Goal: Task Accomplishment & Management: Manage account settings

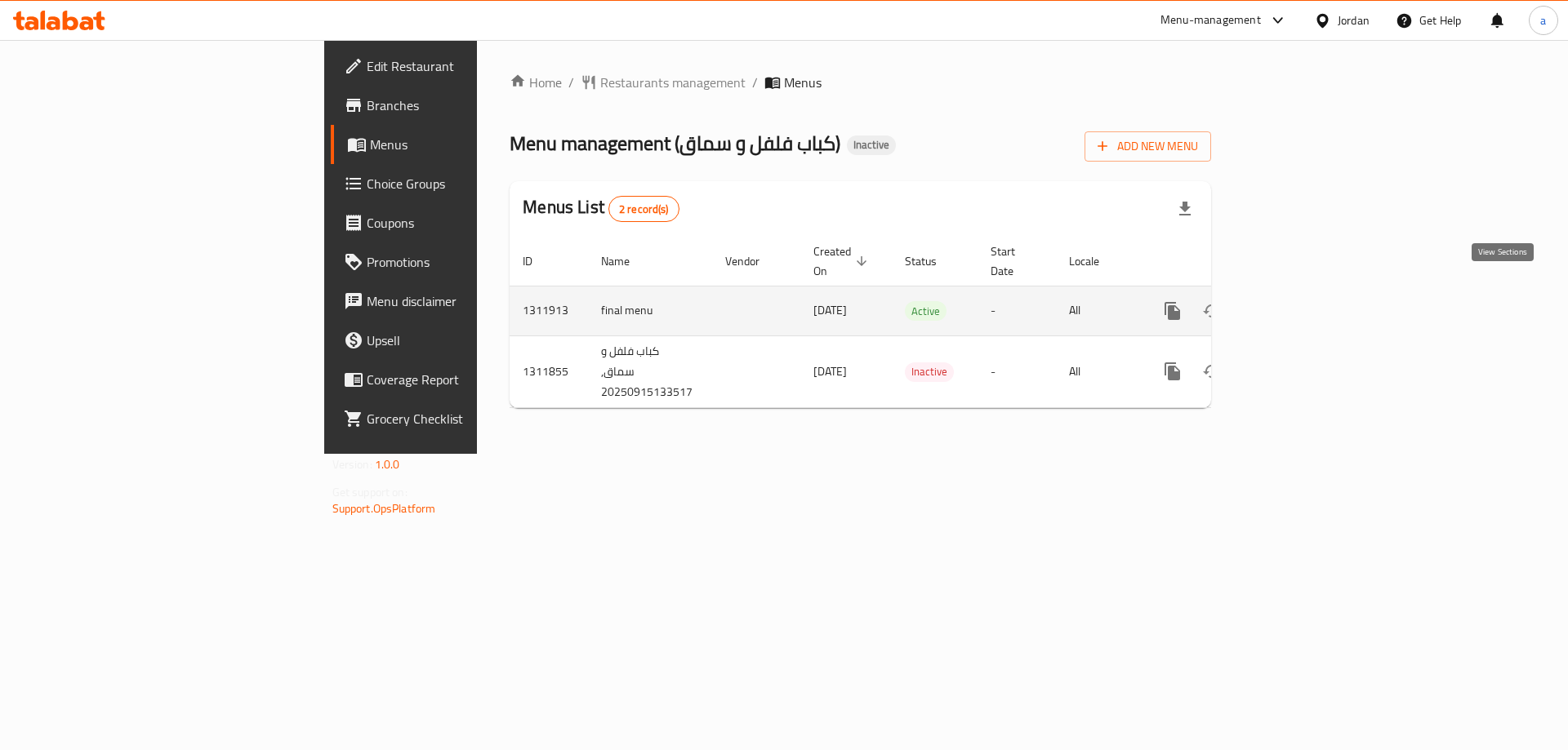
click at [1300, 302] on icon "enhanced table" at bounding box center [1290, 311] width 20 height 20
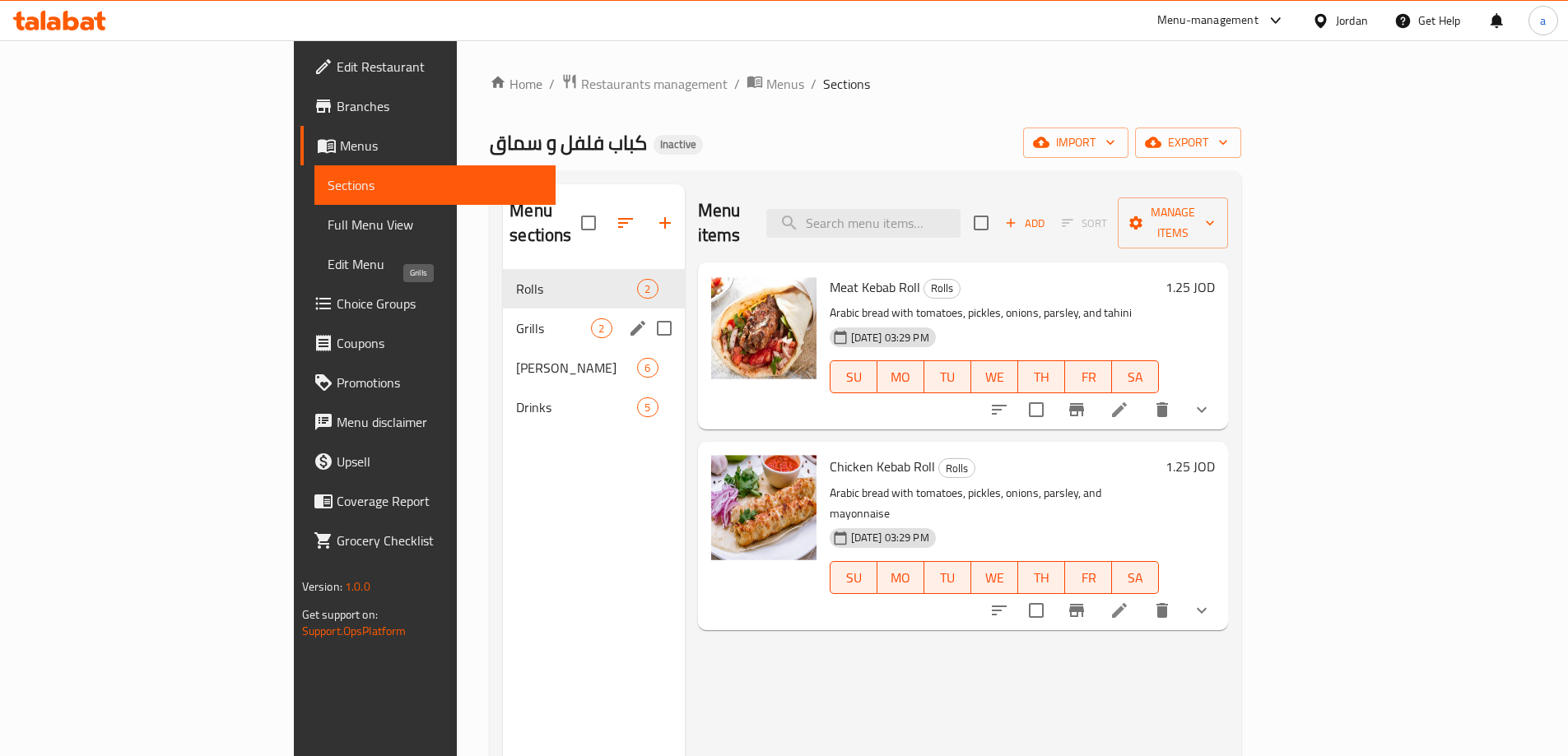
click at [516, 319] on span "Grills" at bounding box center [554, 329] width 75 height 20
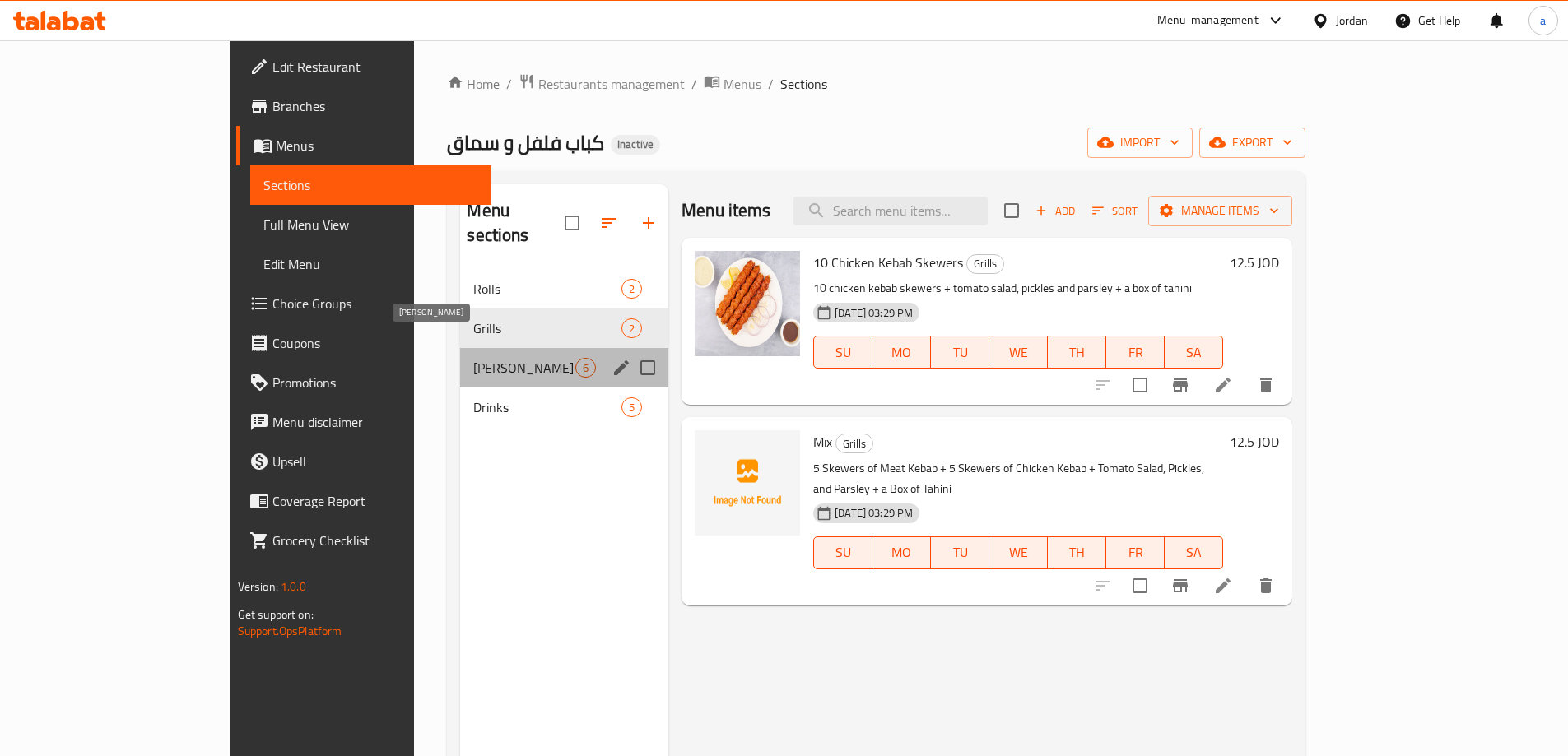
click at [473, 358] on span "[PERSON_NAME]" at bounding box center [525, 368] width 102 height 20
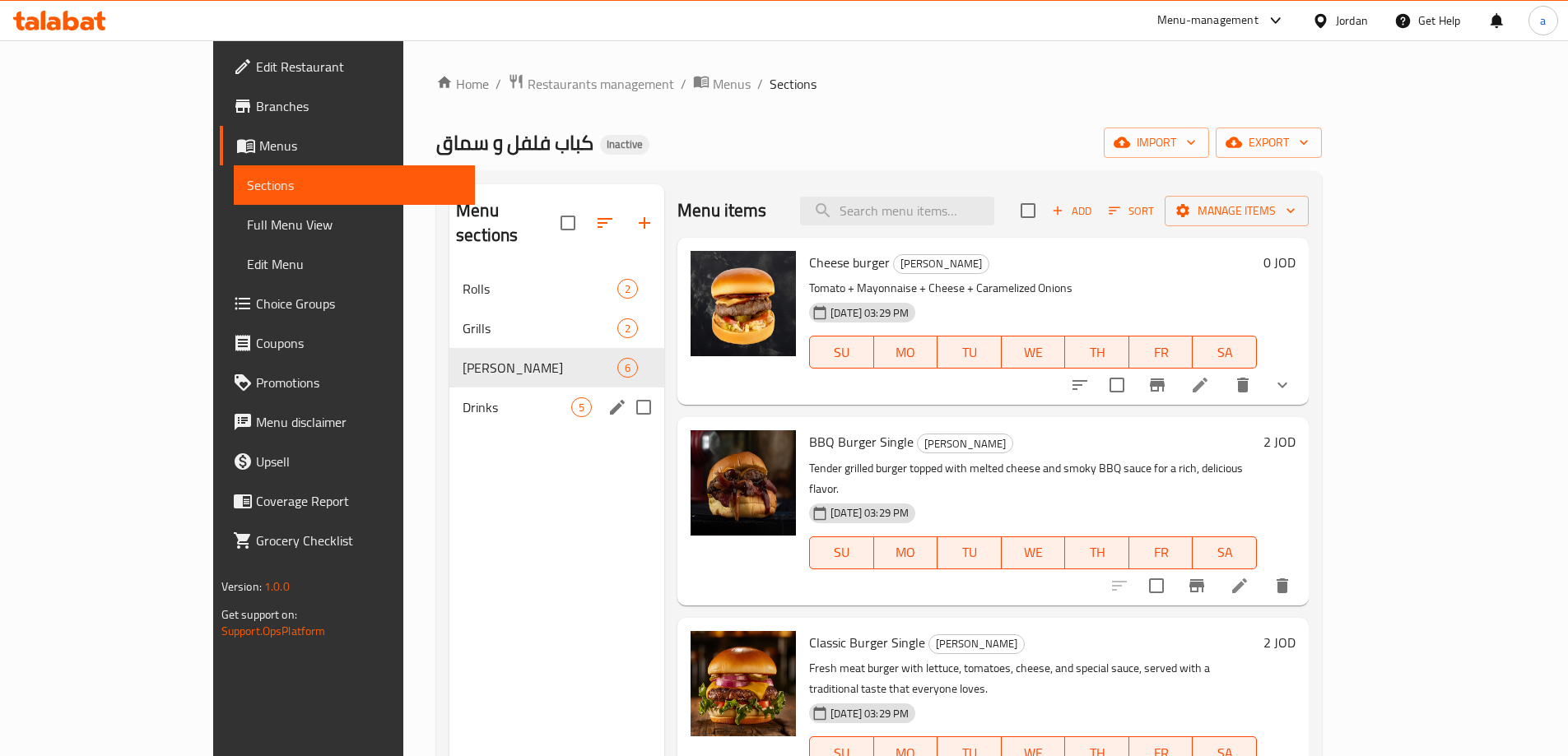
click at [449, 388] on div "Drinks 5" at bounding box center [557, 407] width 215 height 40
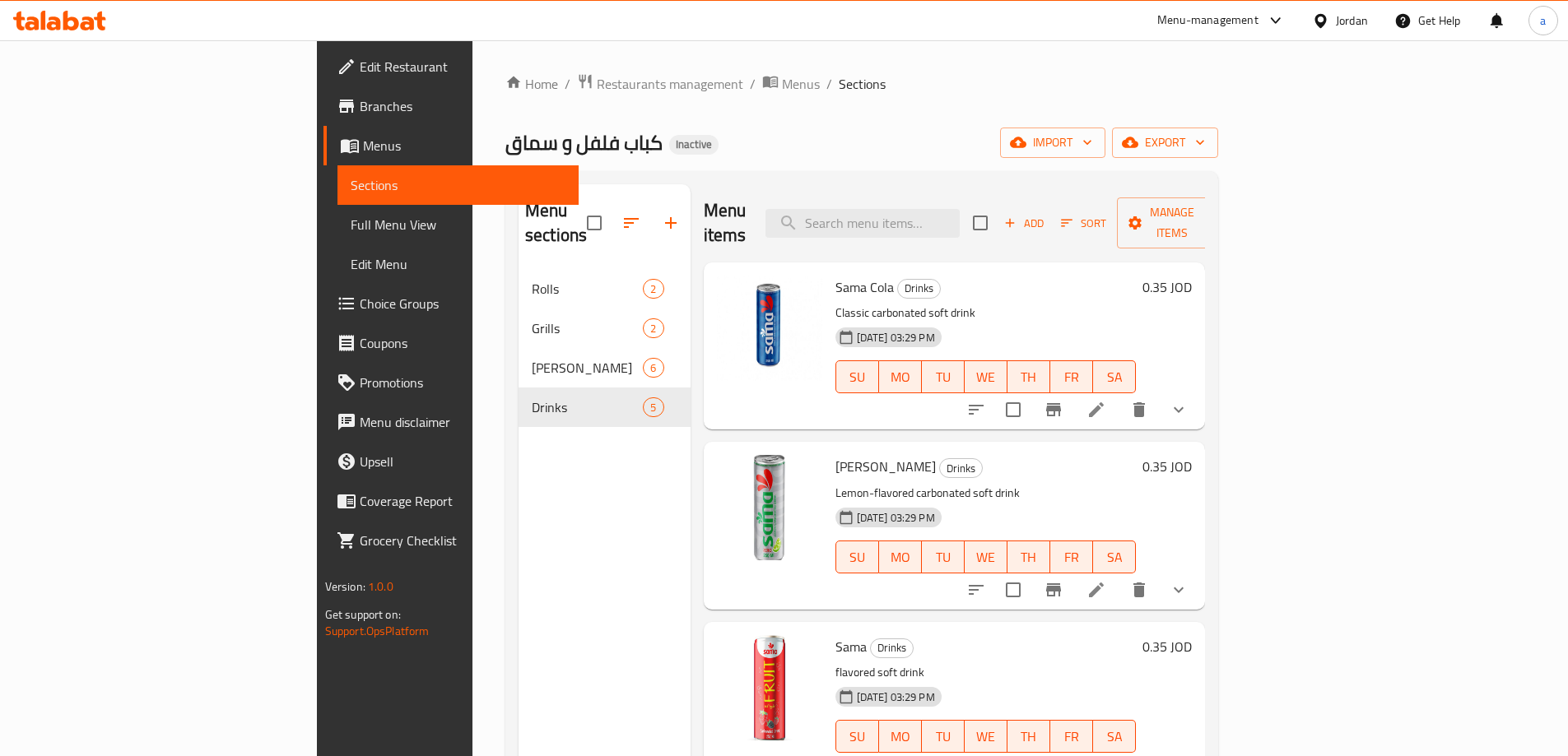
click at [1119, 395] on li at bounding box center [1096, 410] width 46 height 30
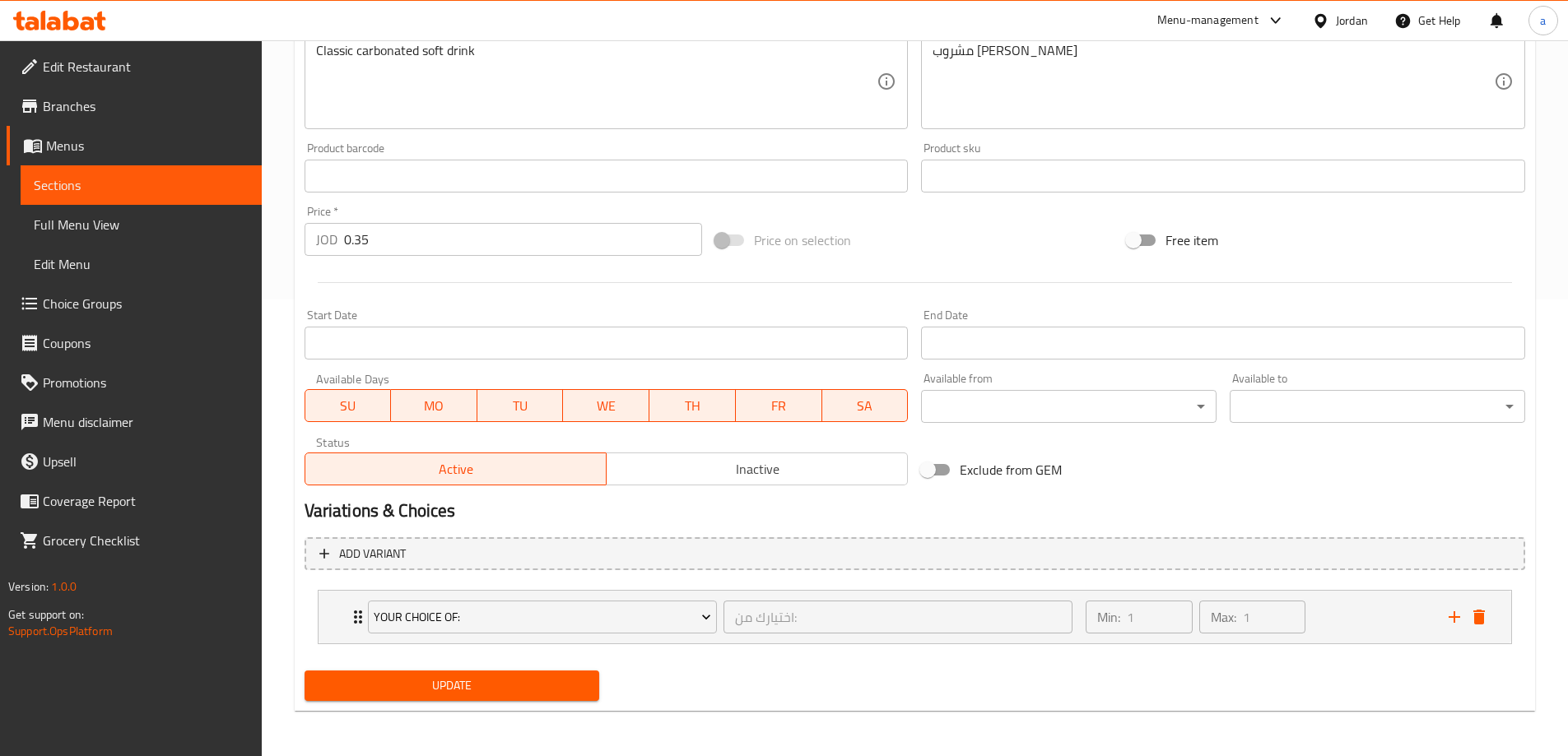
scroll to position [458, 0]
click at [150, 228] on span "Full Menu View" at bounding box center [141, 225] width 215 height 20
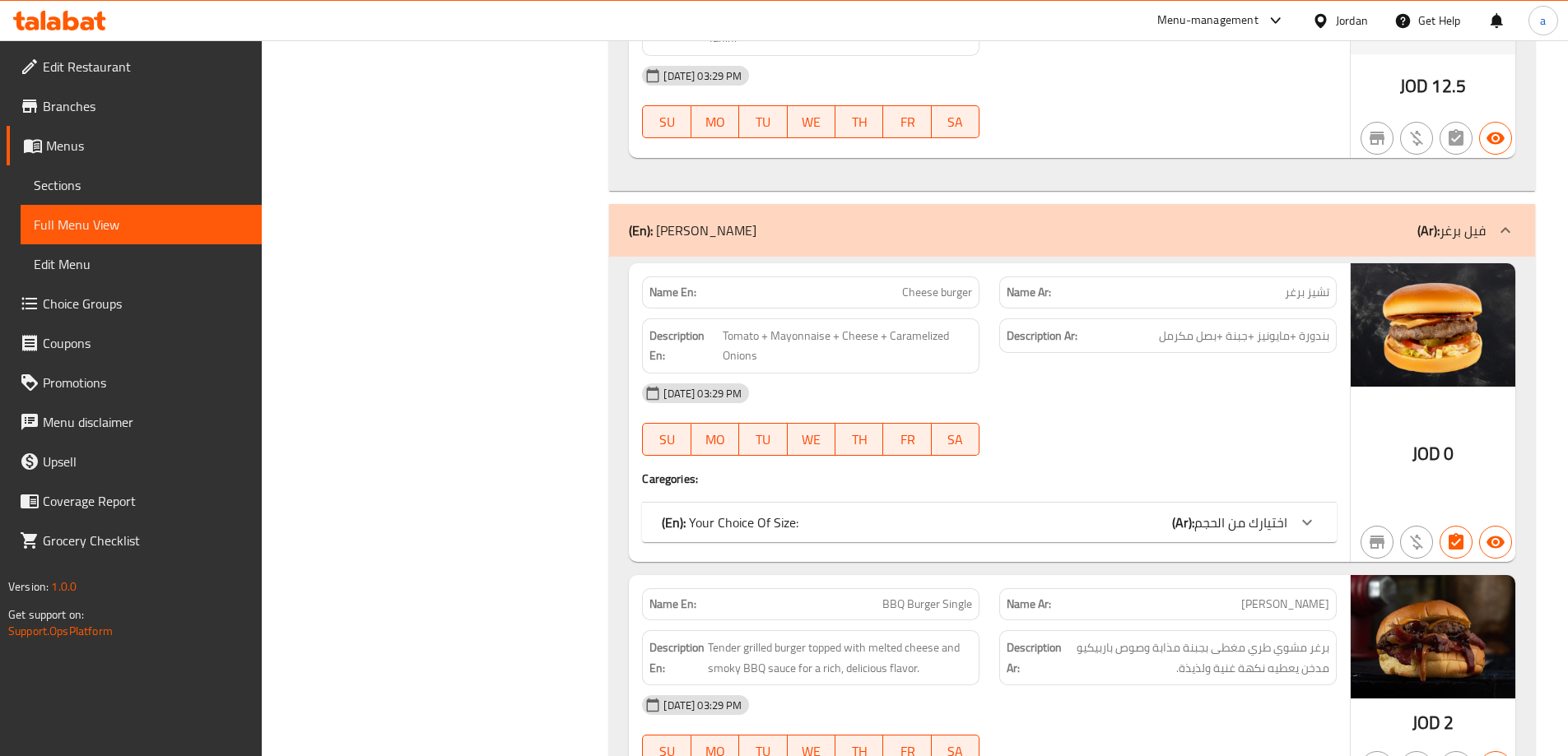
scroll to position [1445, 0]
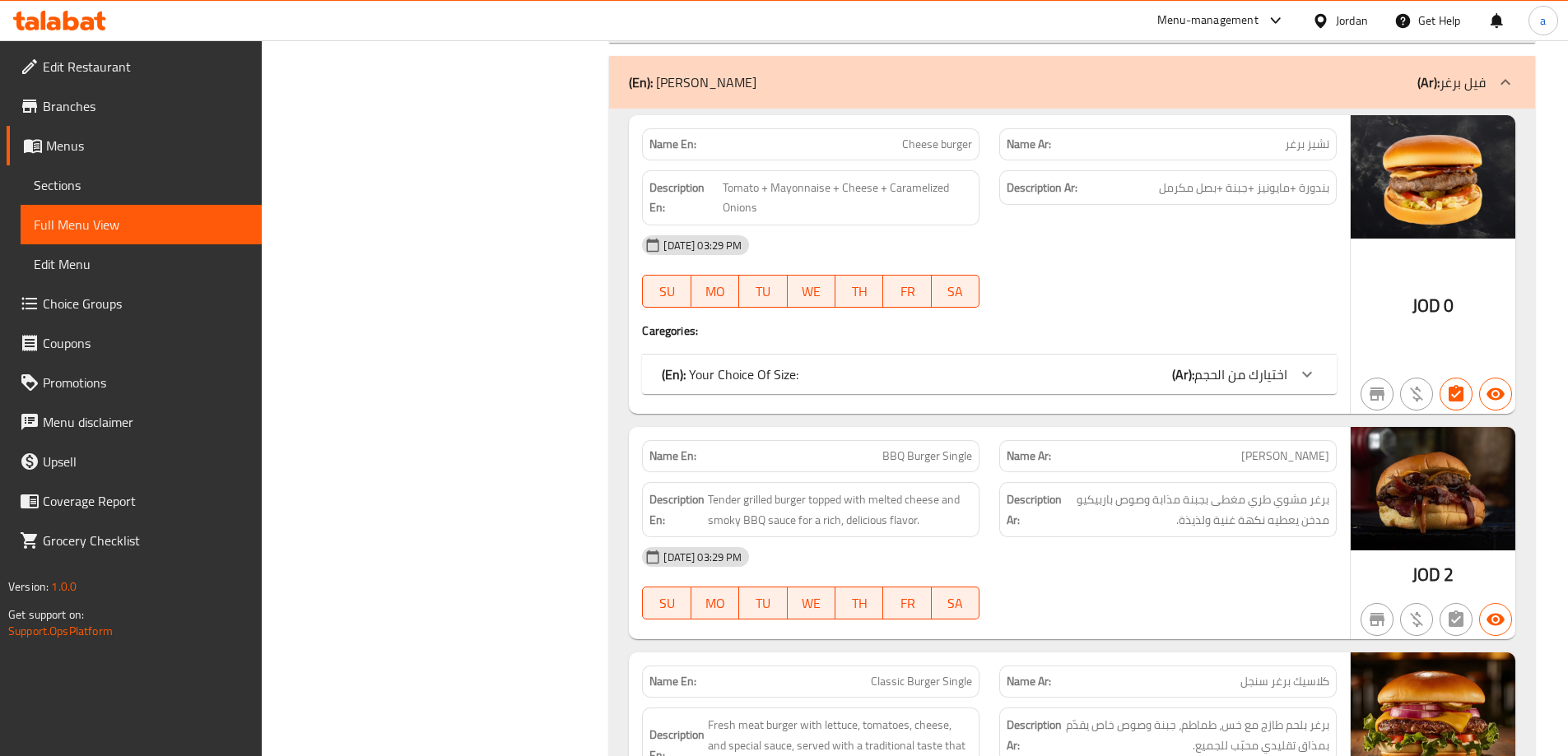
click at [1133, 374] on div "(En): Your Choice Of Size: (Ar): اختيارك من الحجم" at bounding box center [974, 374] width 625 height 20
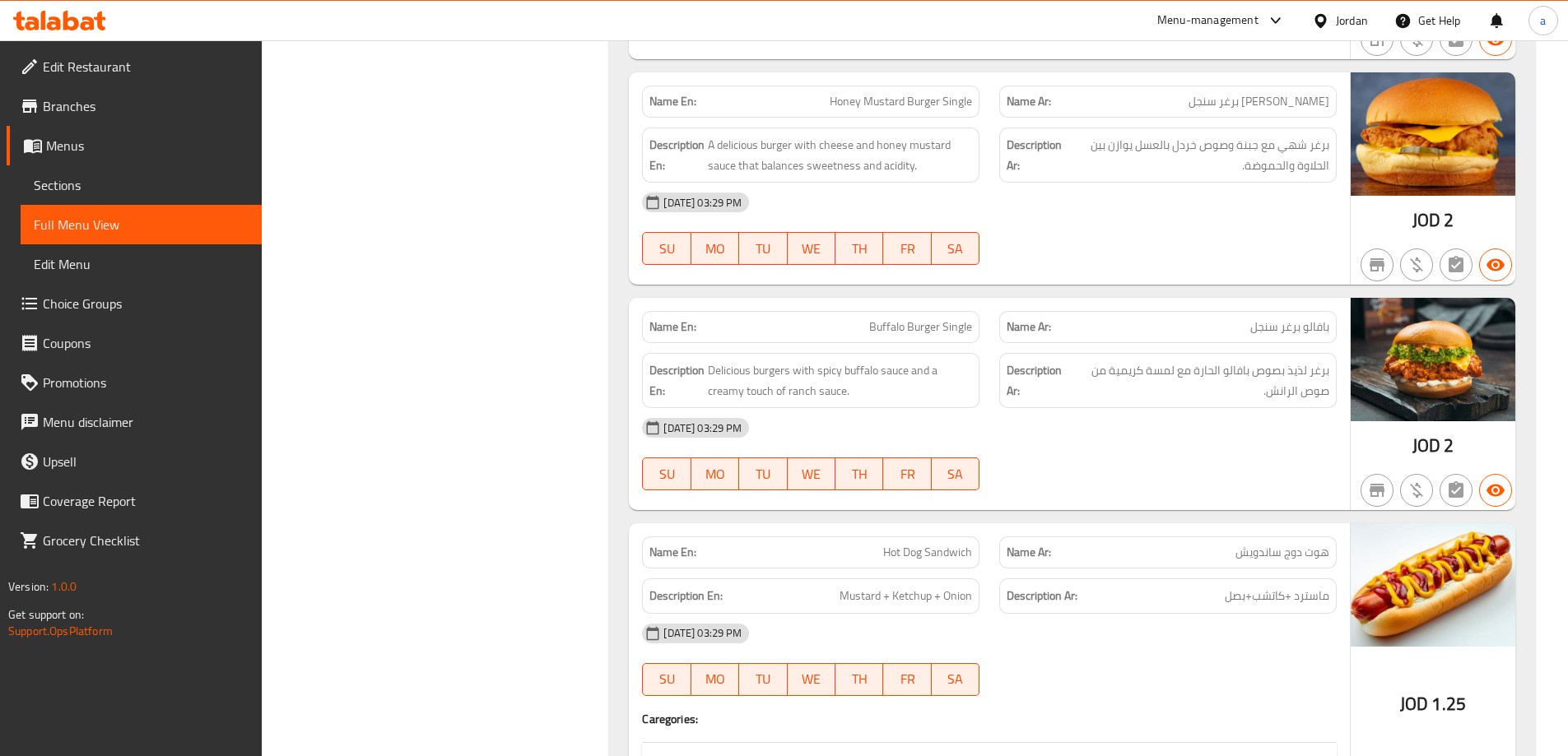
scroll to position [2679, 0]
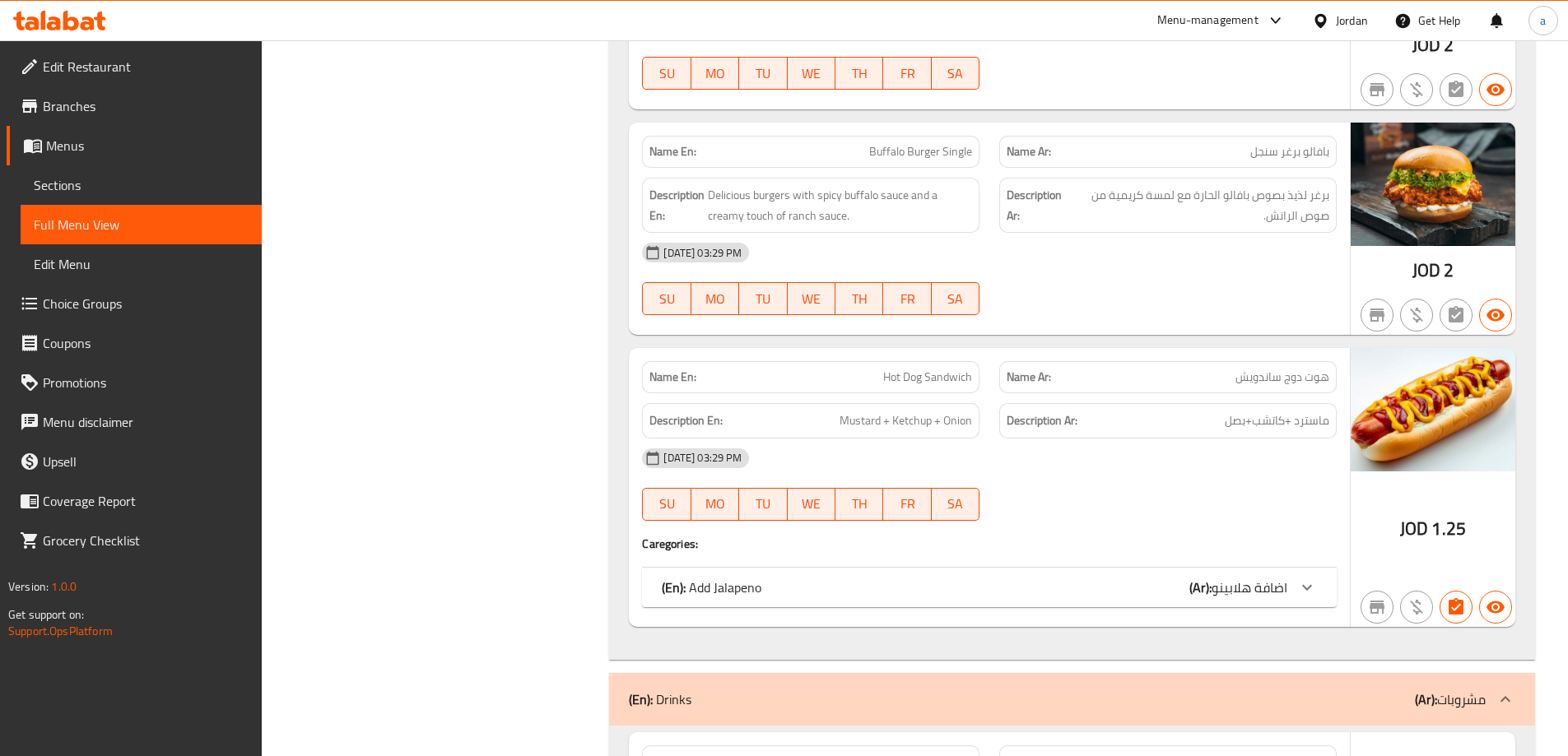
click at [1172, 596] on div "(En): Add Jalapeno (Ar): اضافة هلابينو" at bounding box center [974, 587] width 625 height 20
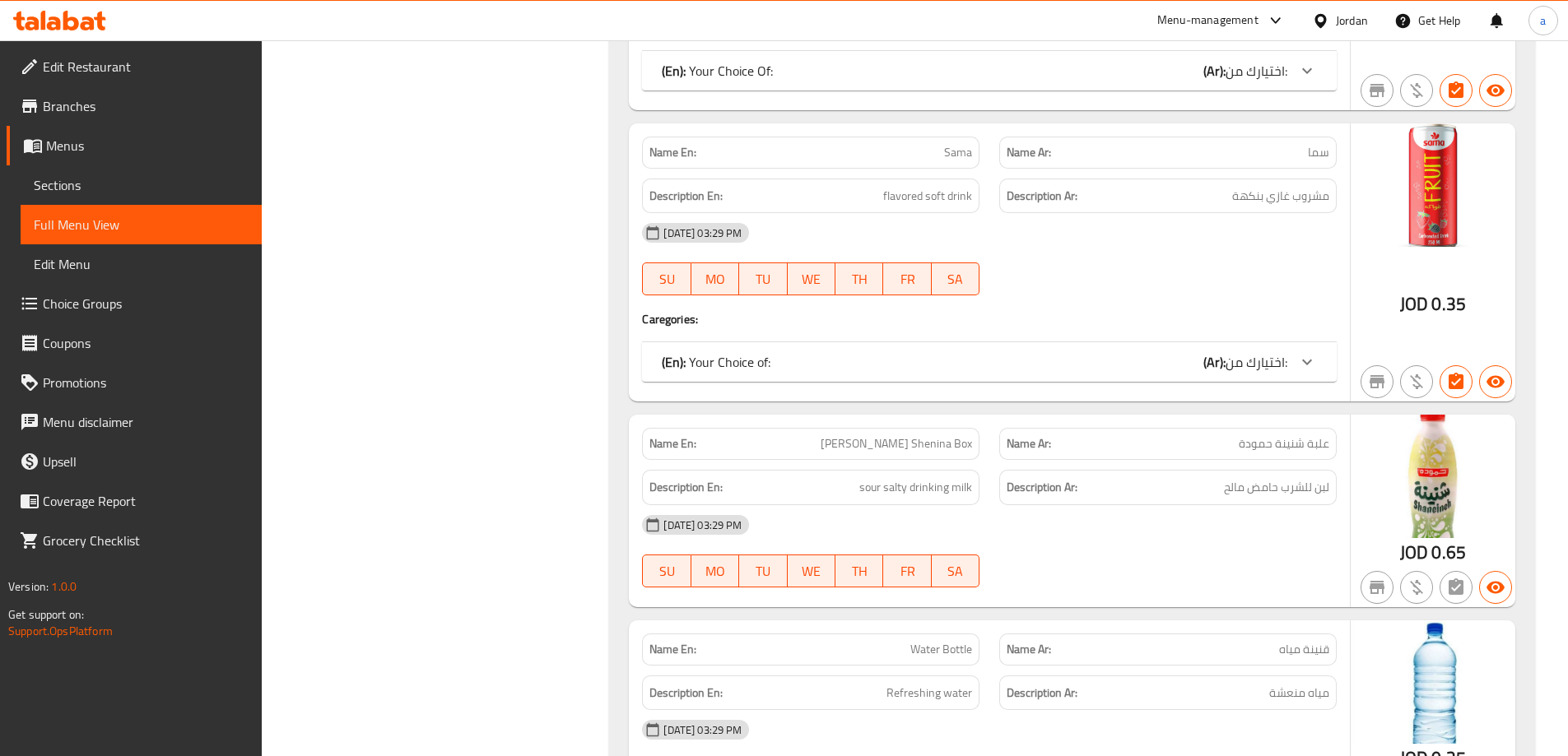
scroll to position [4130, 0]
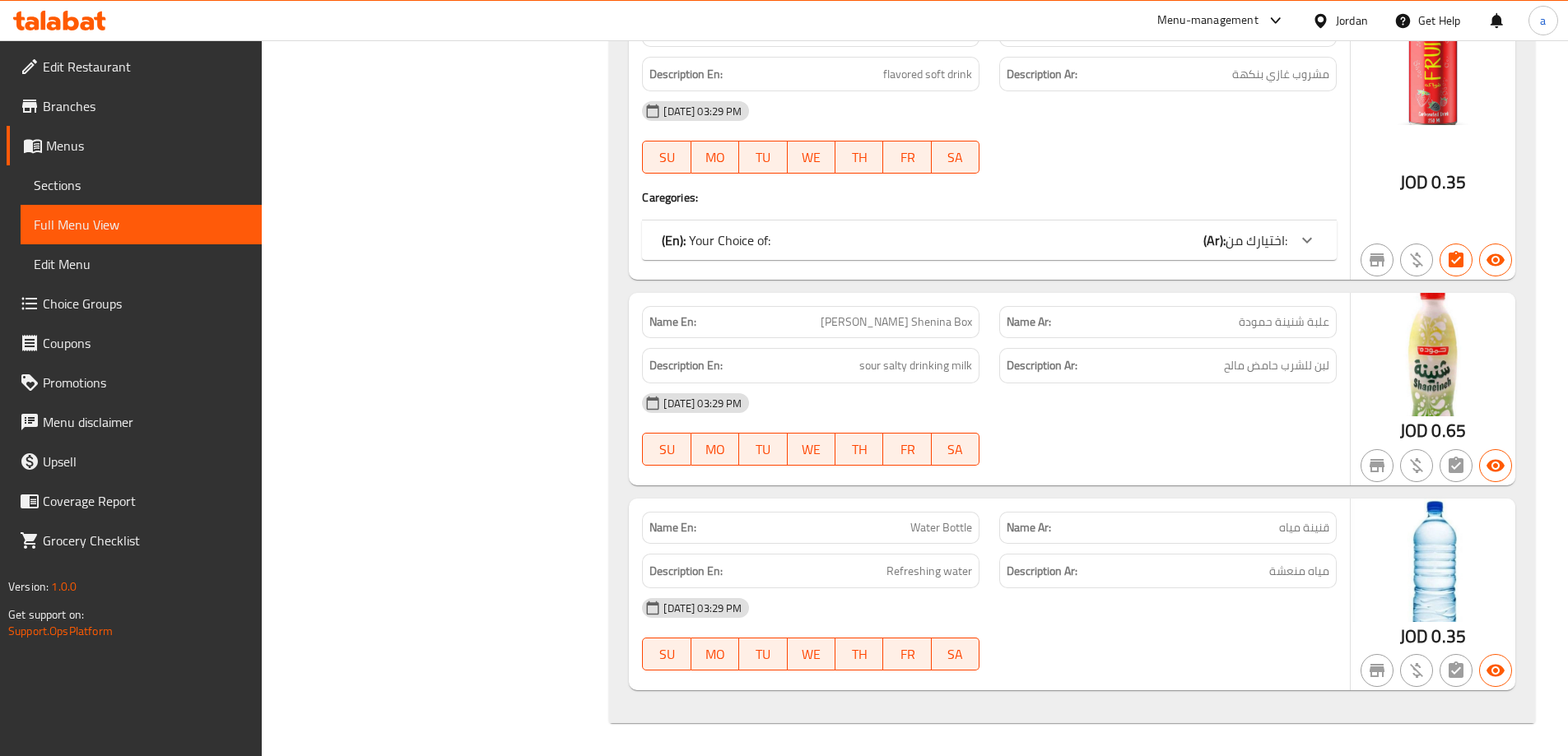
click at [107, 145] on span "Menus" at bounding box center [147, 145] width 202 height 20
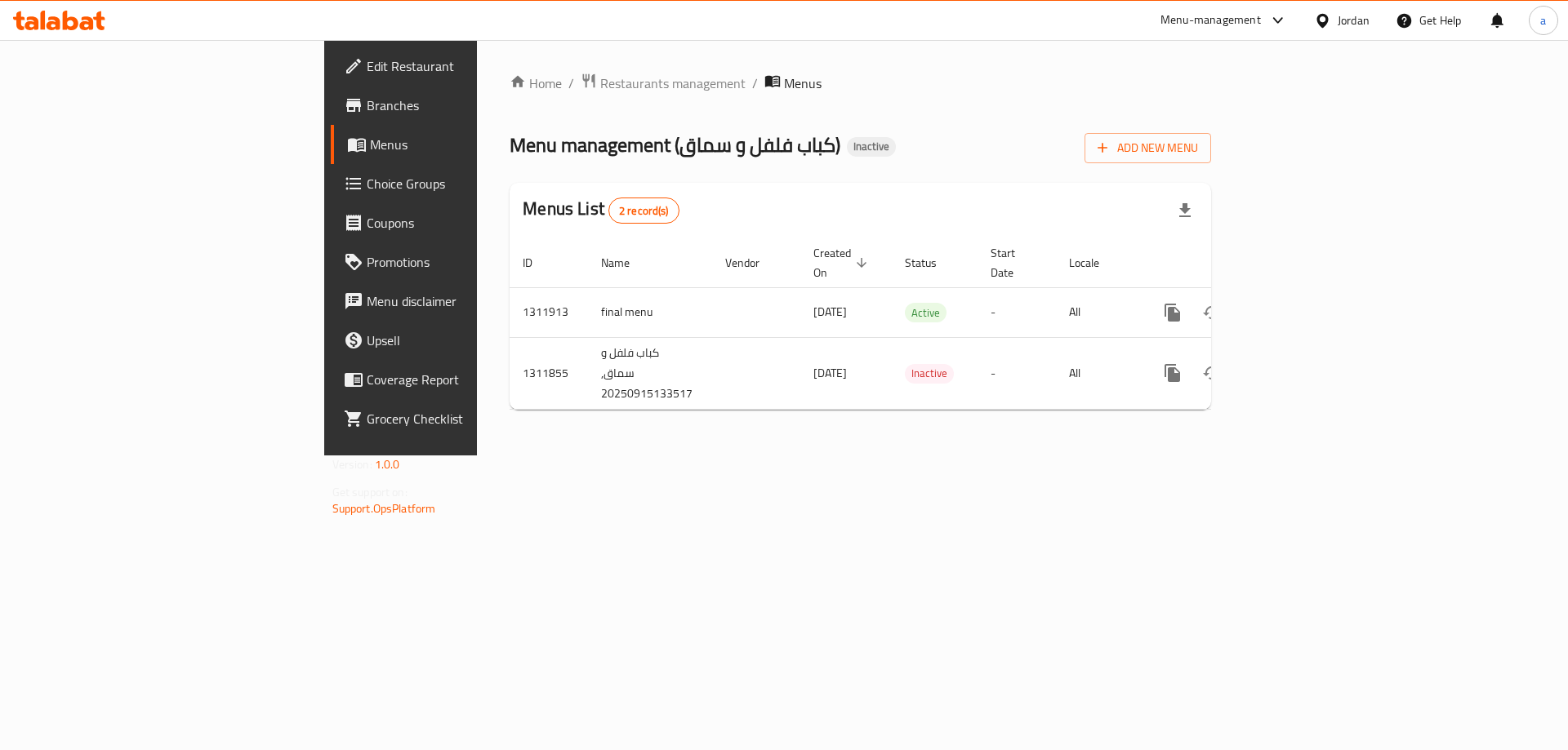
click at [330, 80] on link "Edit Restaurant" at bounding box center [458, 66] width 256 height 39
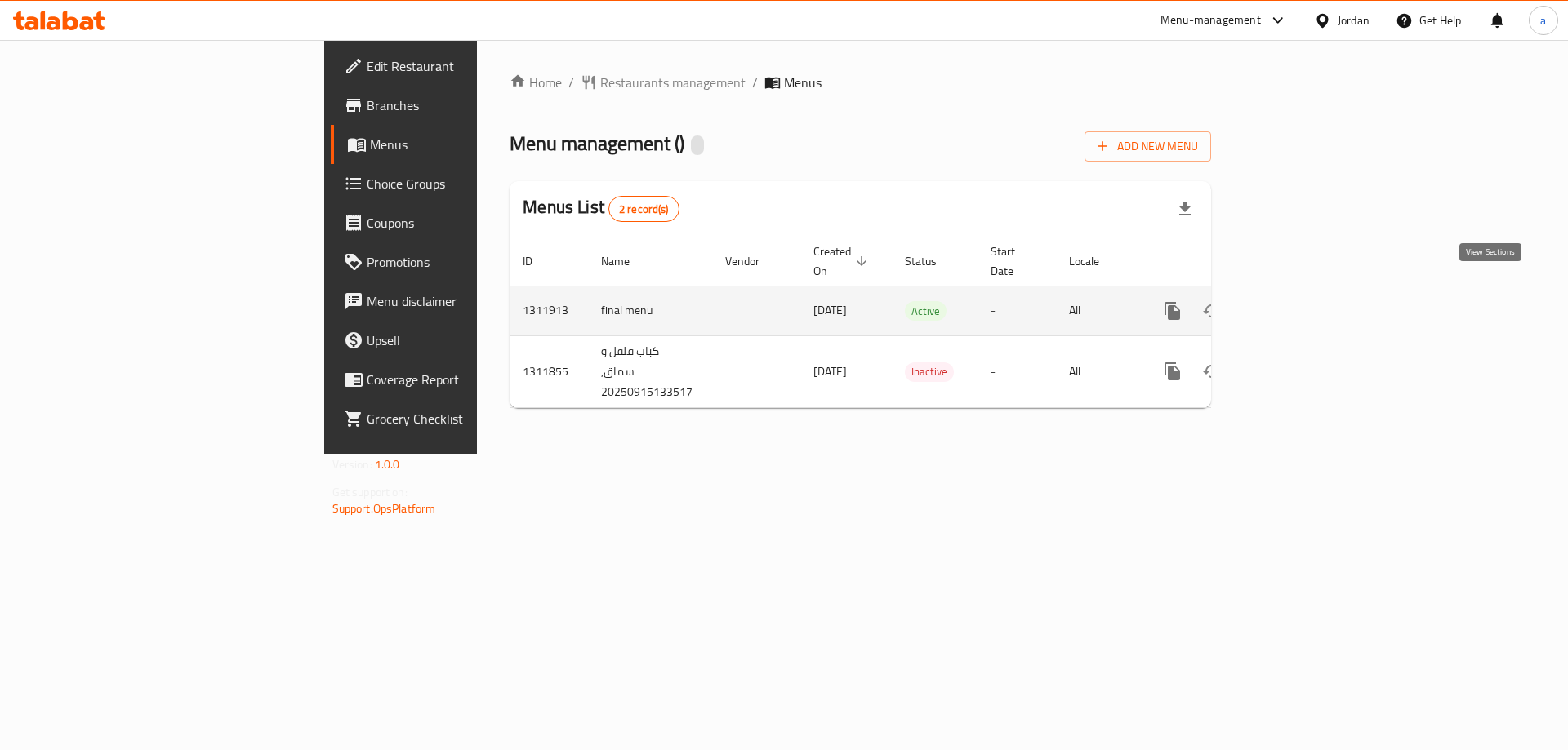
click at [1300, 302] on icon "enhanced table" at bounding box center [1290, 311] width 20 height 20
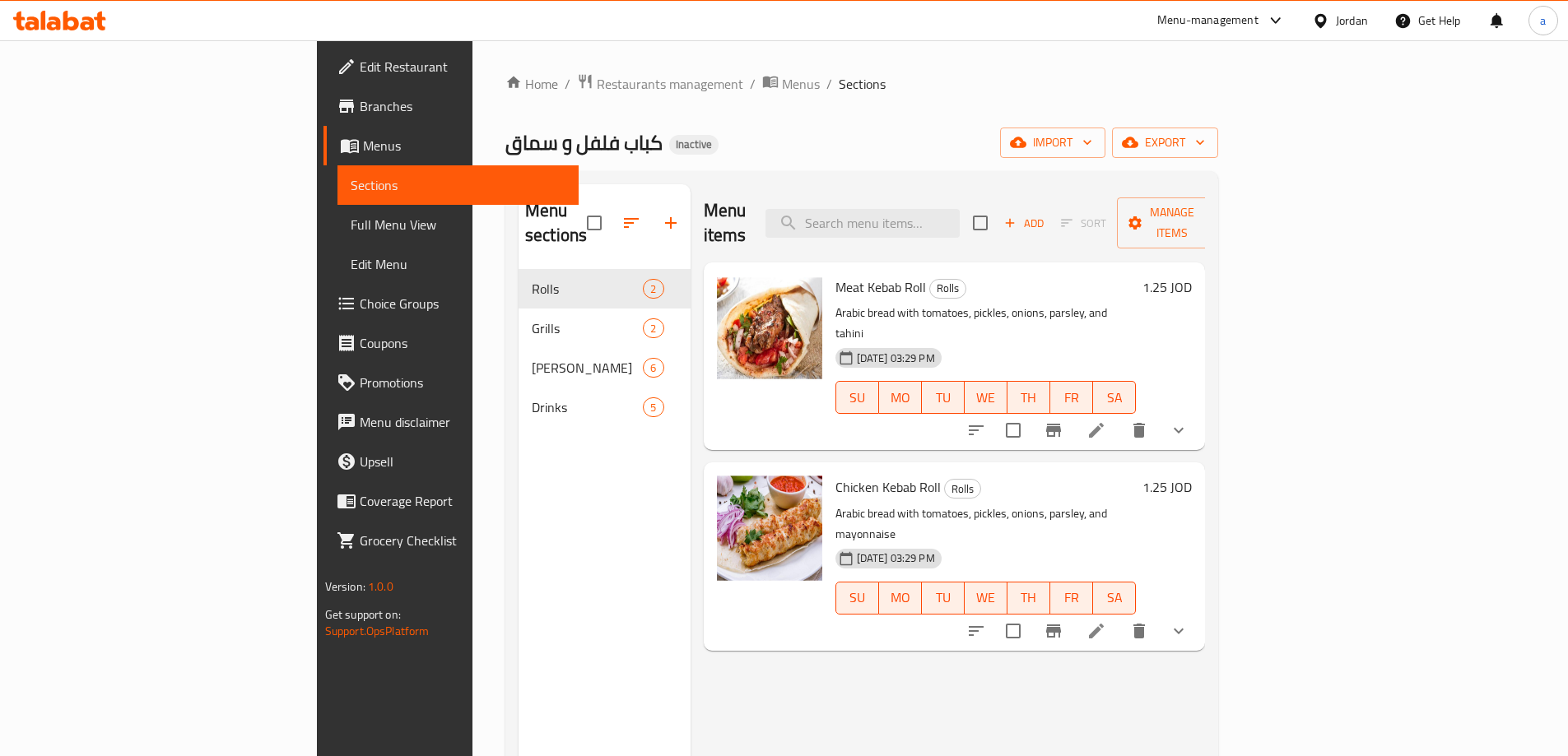
click at [363, 150] on span "Menus" at bounding box center [463, 145] width 202 height 20
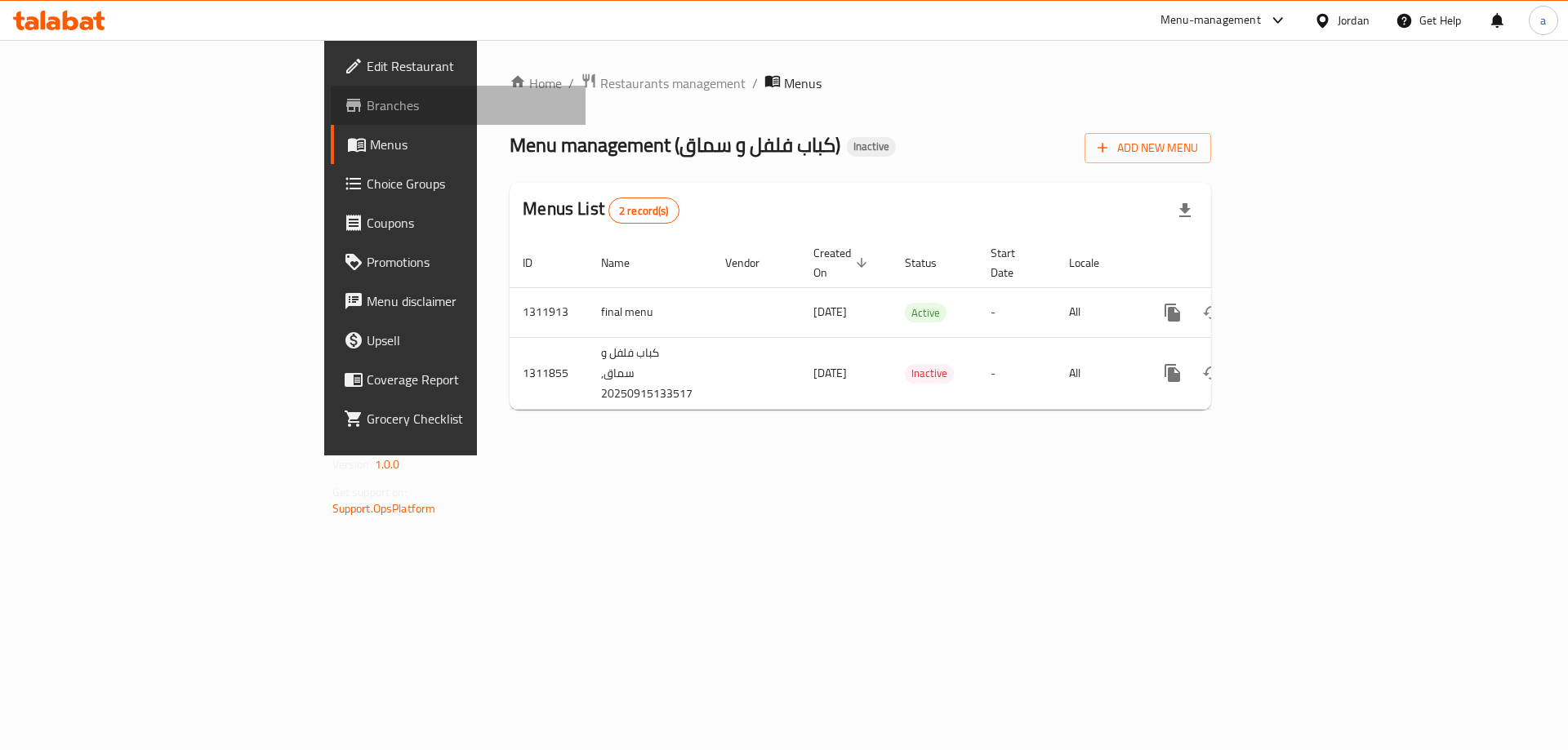
click at [366, 96] on span "Branches" at bounding box center [470, 106] width 207 height 20
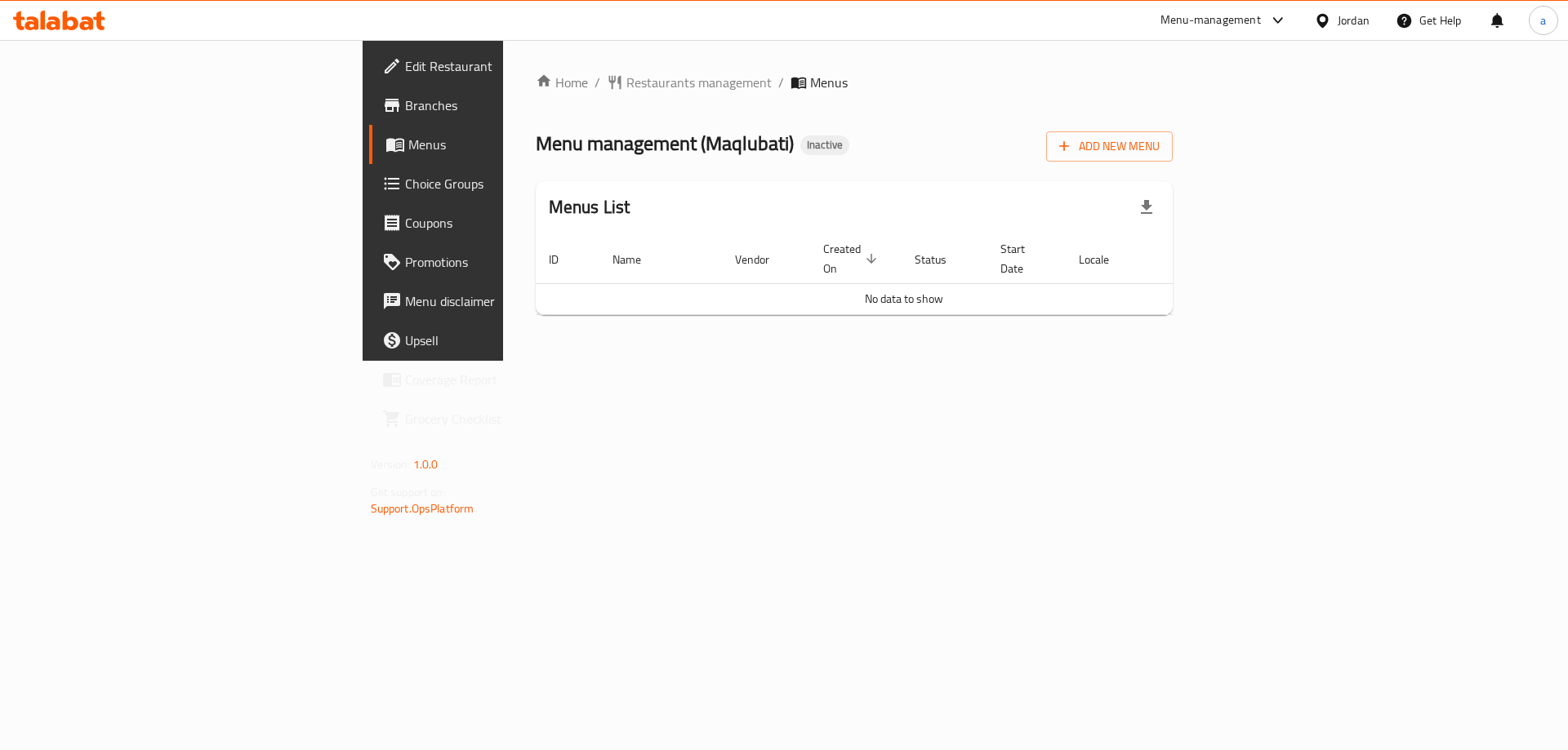
click at [731, 343] on div "Home / Restaurants management / Menus Menu management ( Maqlubati ) Inactive Ad…" at bounding box center [855, 200] width 703 height 320
click at [1072, 138] on icon "button" at bounding box center [1064, 146] width 16 height 16
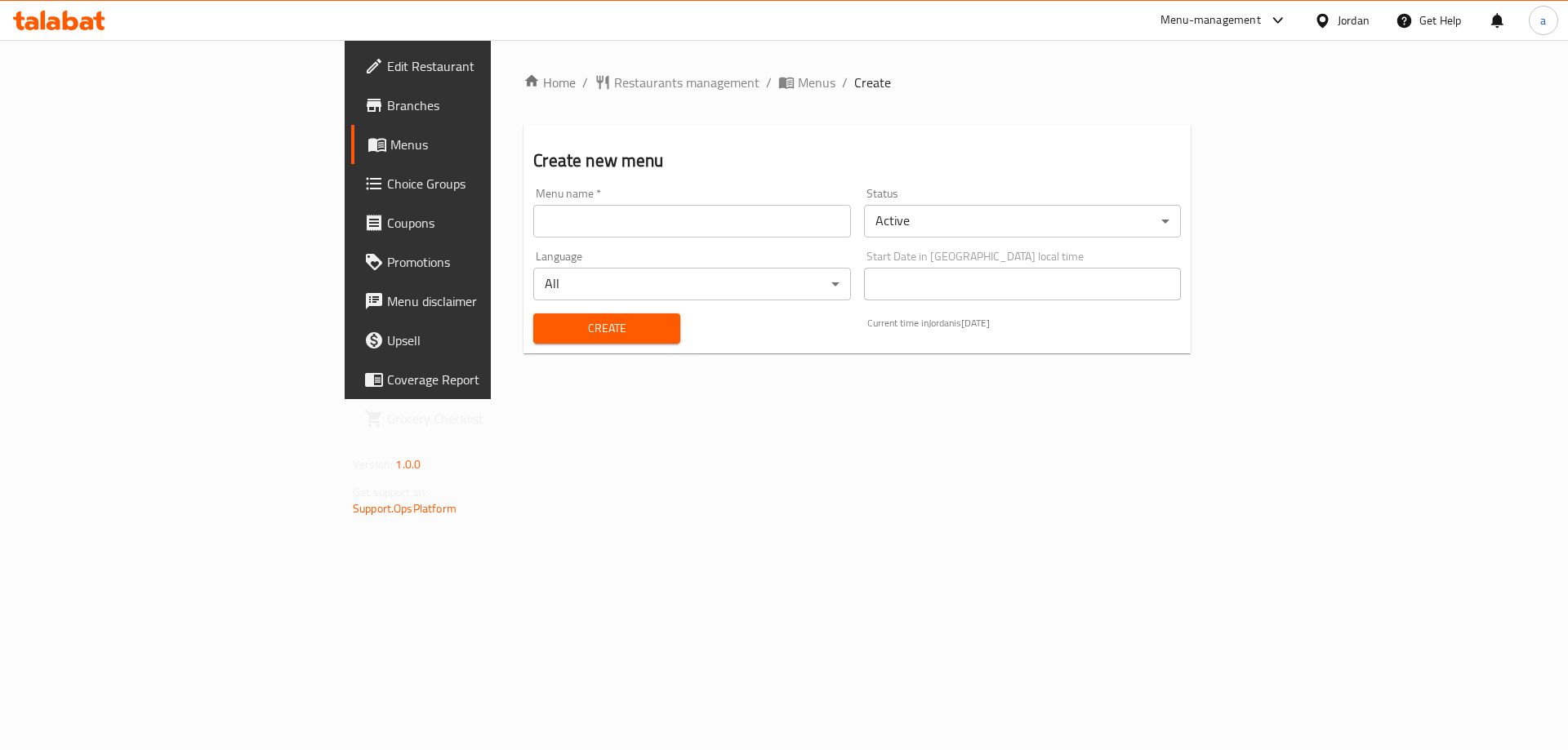
click at [702, 231] on input "text" at bounding box center [691, 221] width 316 height 33
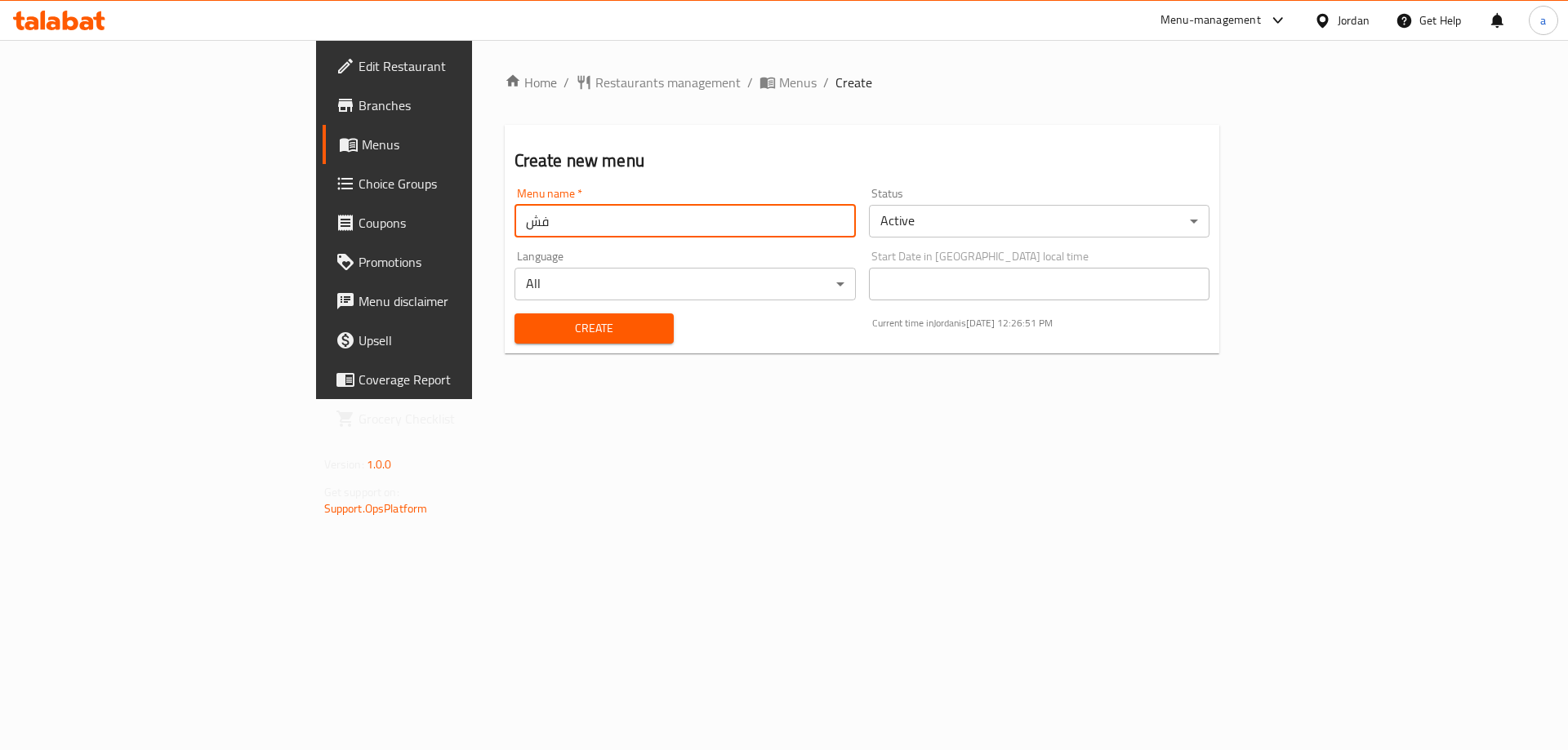
type input "ف"
type input "taha"
click at [575, 328] on span "Create" at bounding box center [594, 328] width 133 height 20
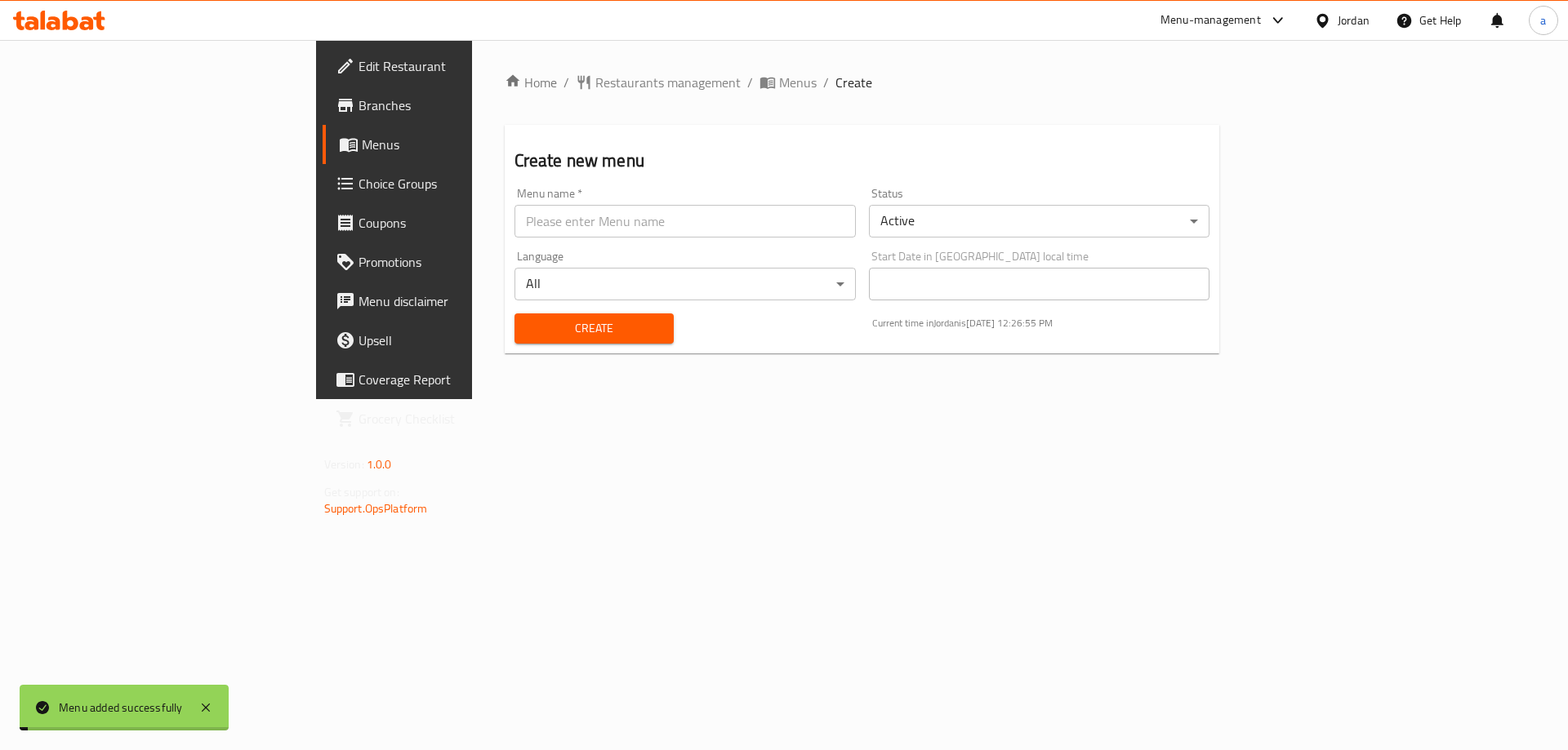
click at [779, 84] on span "Menus" at bounding box center [798, 83] width 38 height 20
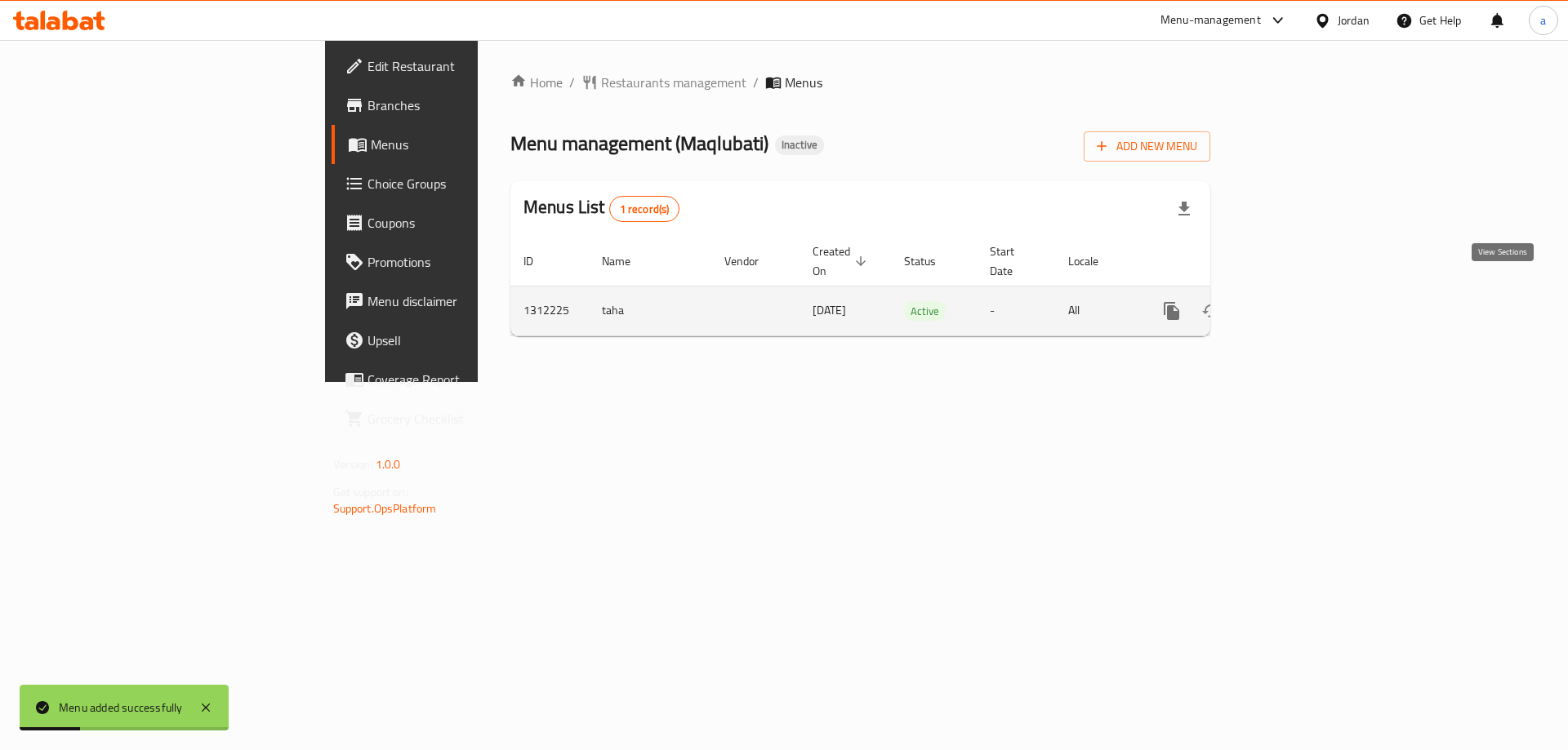
click at [1309, 302] on link "enhanced table" at bounding box center [1289, 311] width 39 height 39
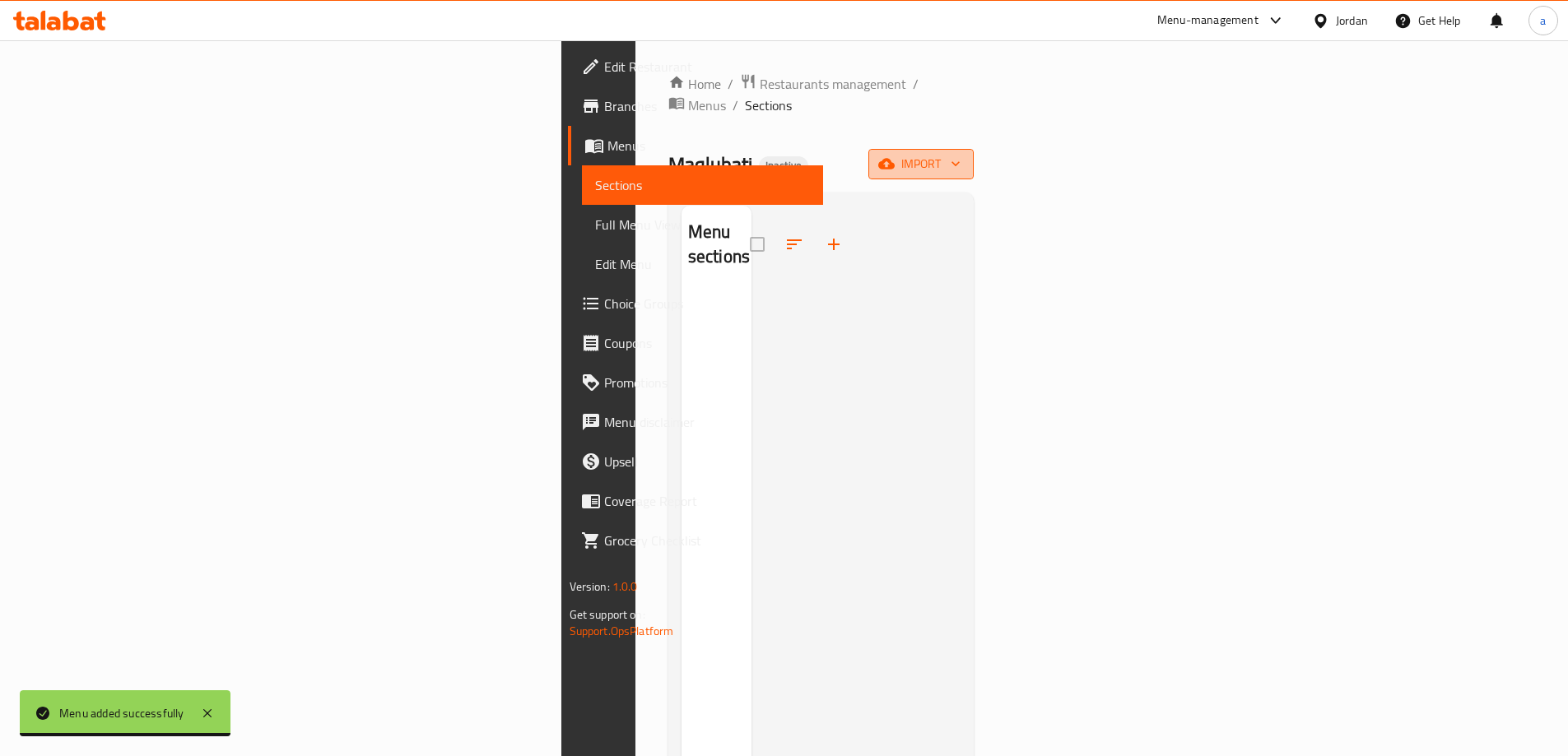
click at [895, 155] on icon "button" at bounding box center [886, 164] width 17 height 17
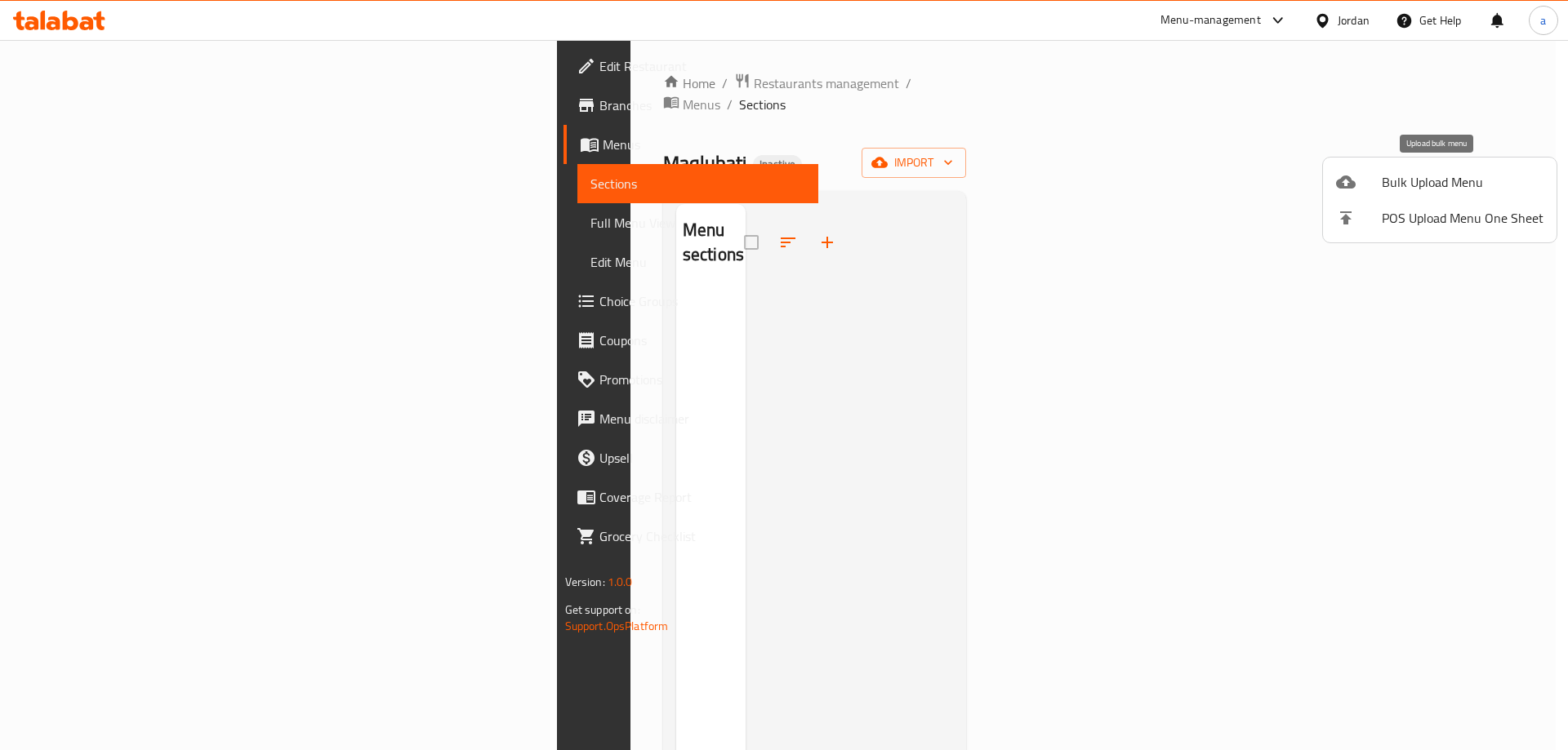
click at [1369, 183] on div at bounding box center [1359, 182] width 46 height 20
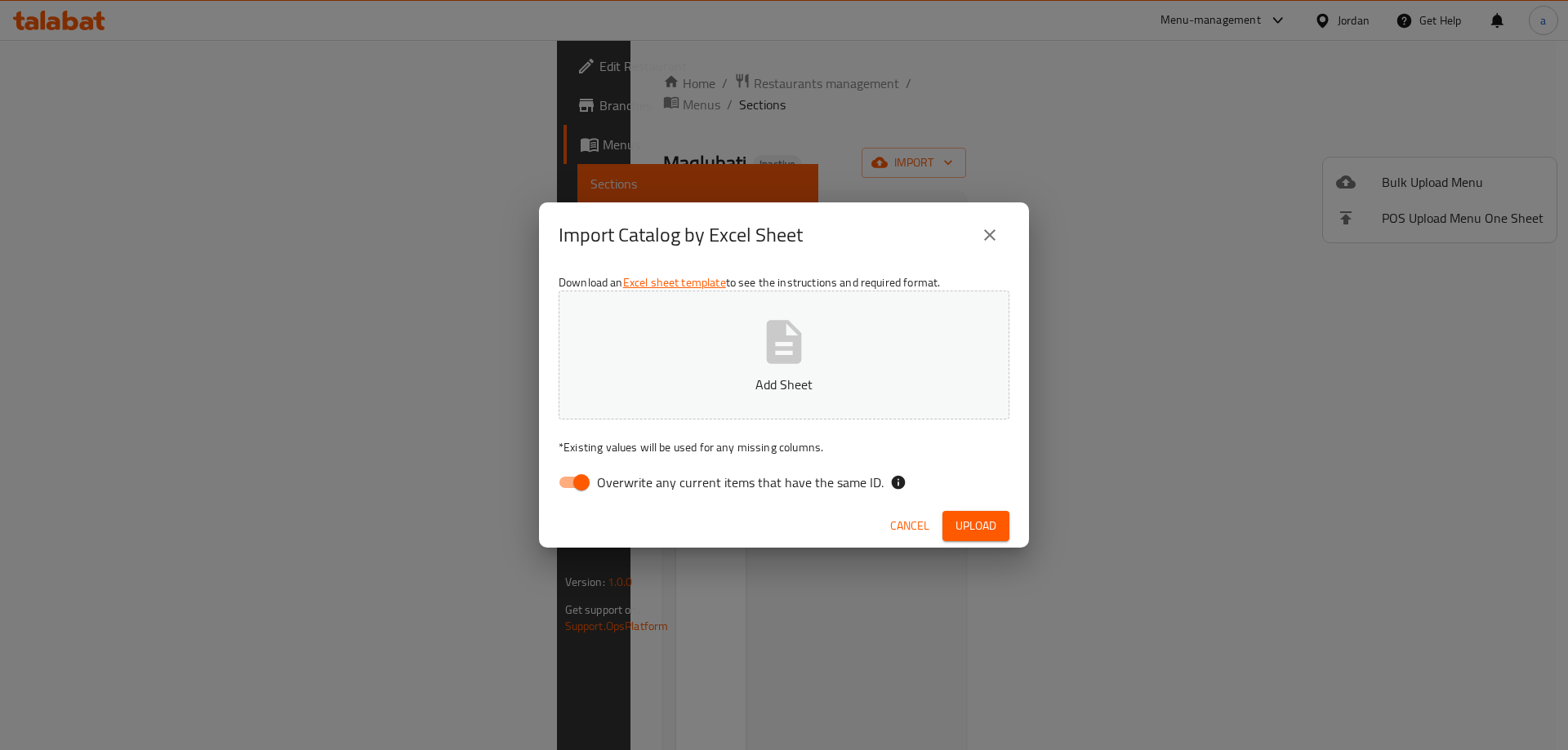
click at [881, 371] on button "Add Sheet" at bounding box center [784, 355] width 451 height 129
click at [653, 493] on span "Overwrite any current items that have the same ID." at bounding box center [740, 483] width 287 height 20
click at [628, 493] on input "Overwrite any current items that have the same ID." at bounding box center [581, 483] width 93 height 31
checkbox input "false"
click at [973, 523] on span "Upload" at bounding box center [975, 526] width 41 height 20
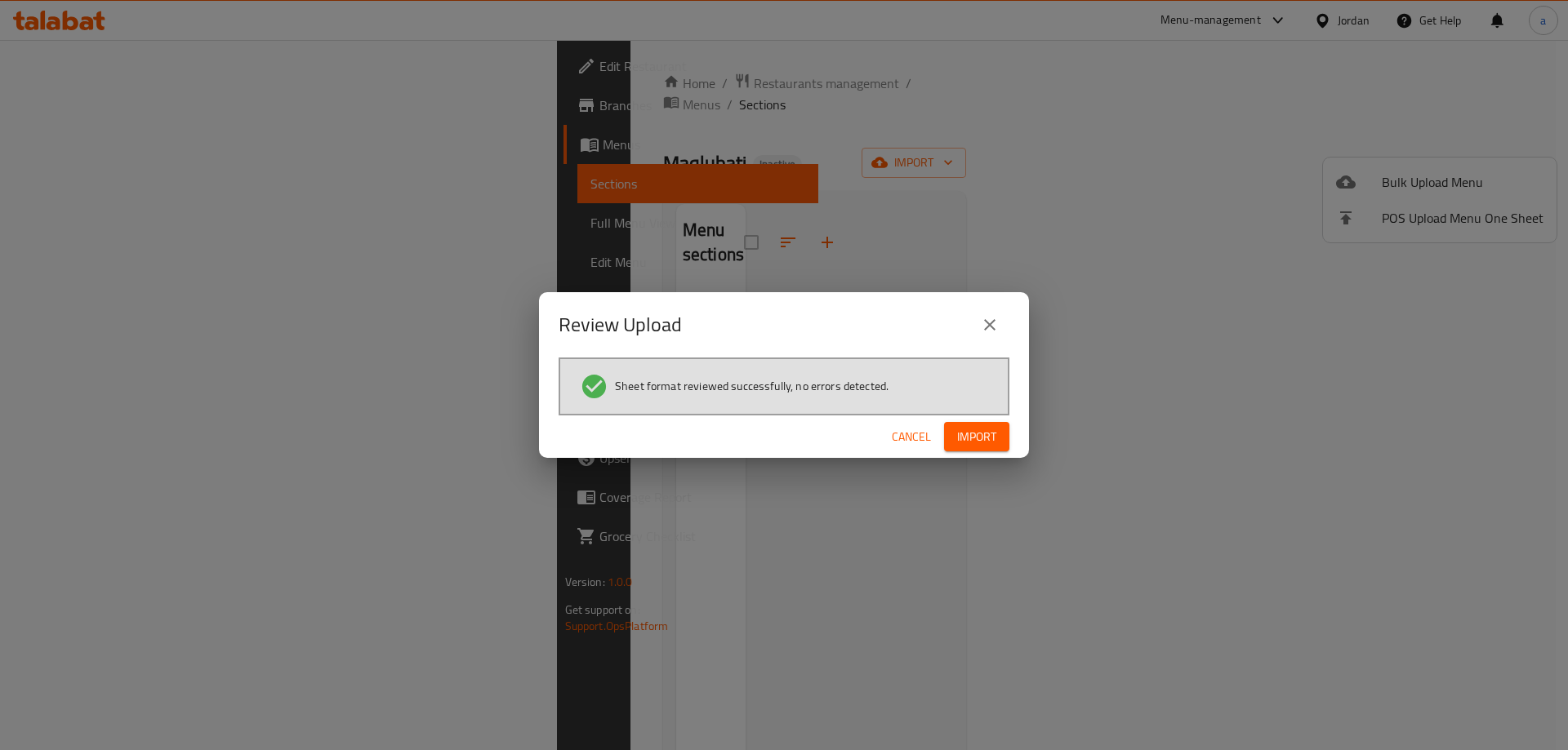
click at [997, 434] on button "Import" at bounding box center [977, 437] width 66 height 30
click at [81, 226] on div "Review Upload Sheet format reviewed successfully, no errors detected. Cancel" at bounding box center [784, 375] width 1568 height 750
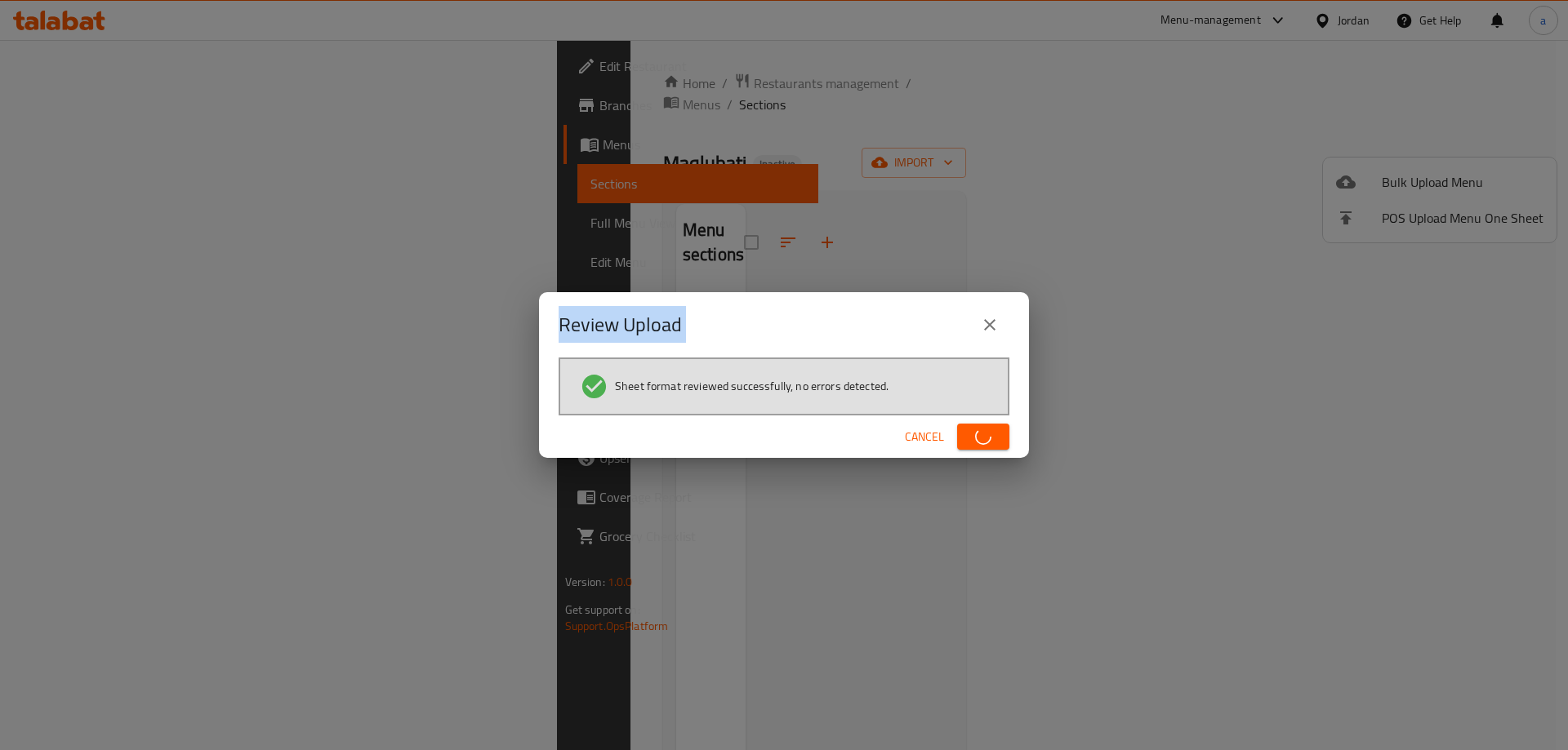
click at [81, 226] on div "Review Upload Sheet format reviewed successfully, no errors detected. Cancel" at bounding box center [784, 375] width 1568 height 750
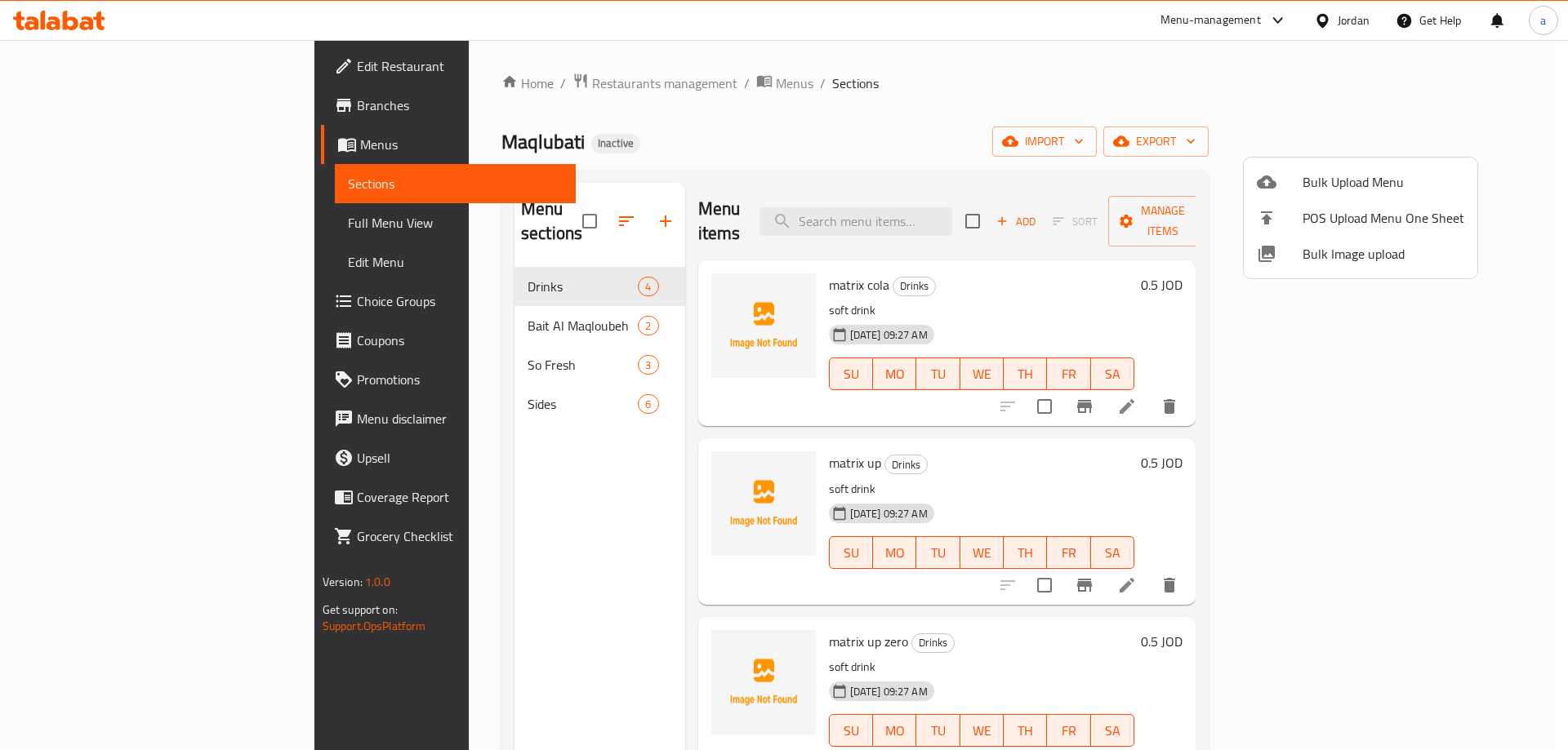
click at [63, 226] on div at bounding box center [784, 375] width 1568 height 750
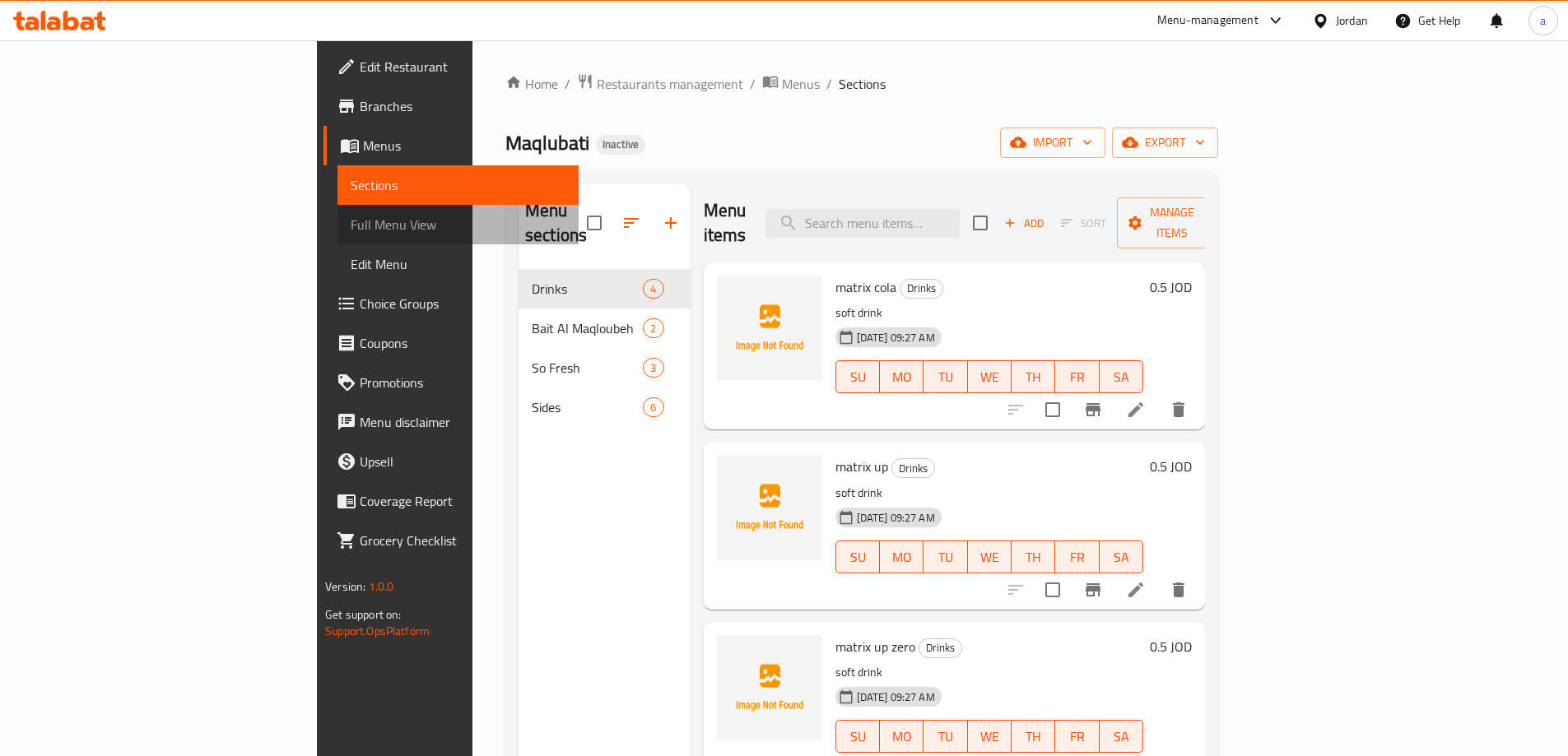
click at [350, 228] on span "Full Menu View" at bounding box center [458, 225] width 215 height 20
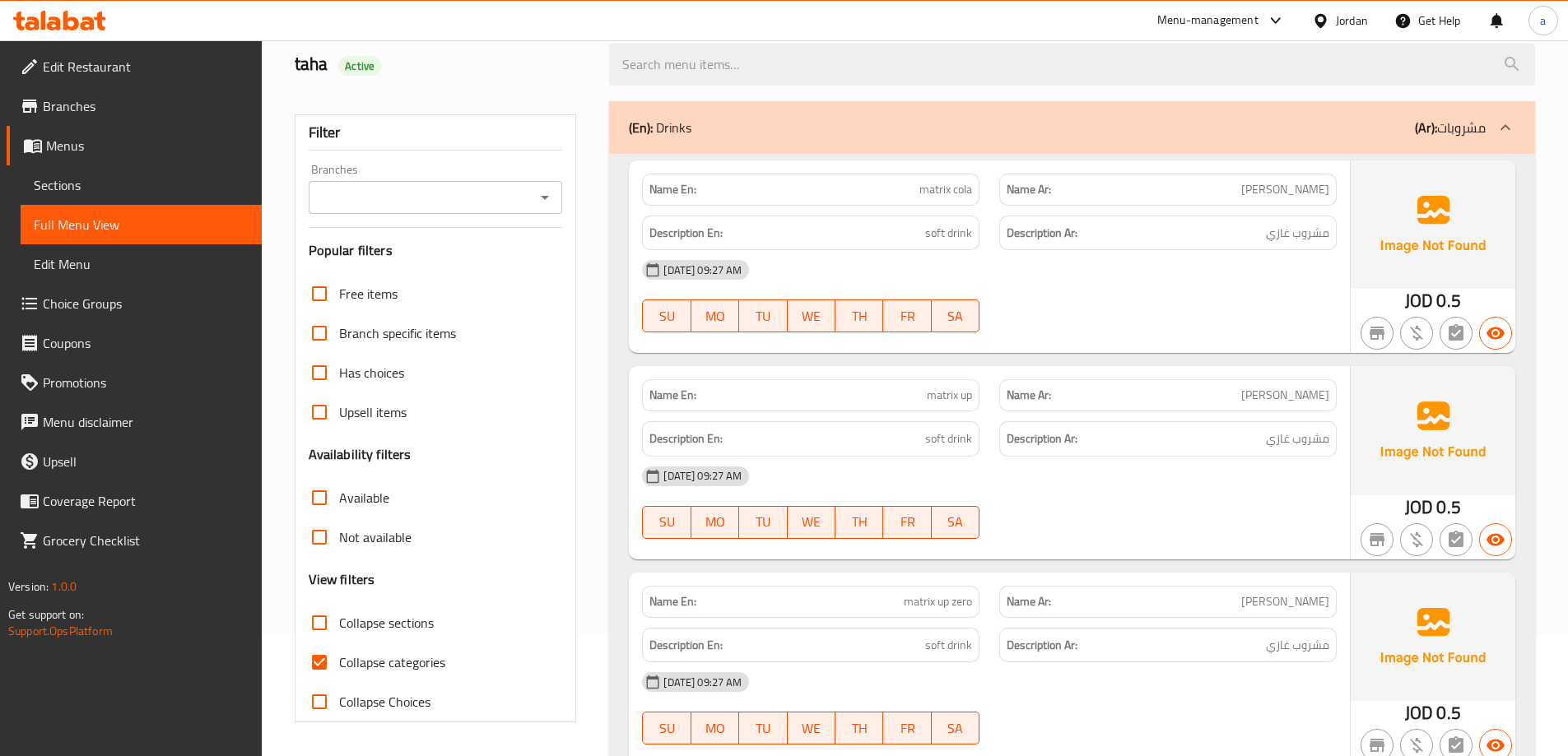
scroll to position [247, 0]
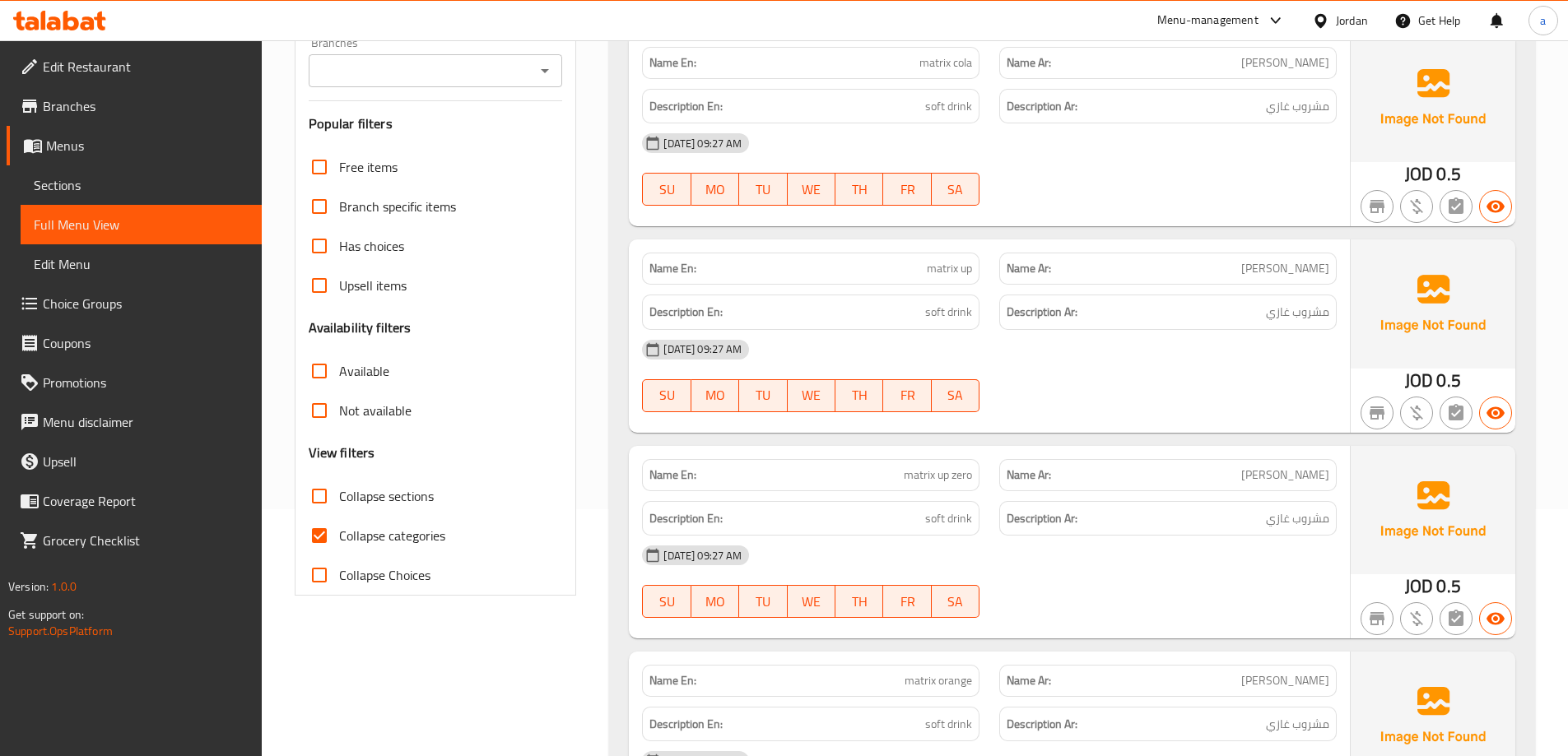
click at [429, 539] on span "Collapse categories" at bounding box center [392, 536] width 107 height 20
click at [339, 539] on input "Collapse categories" at bounding box center [320, 536] width 40 height 40
checkbox input "false"
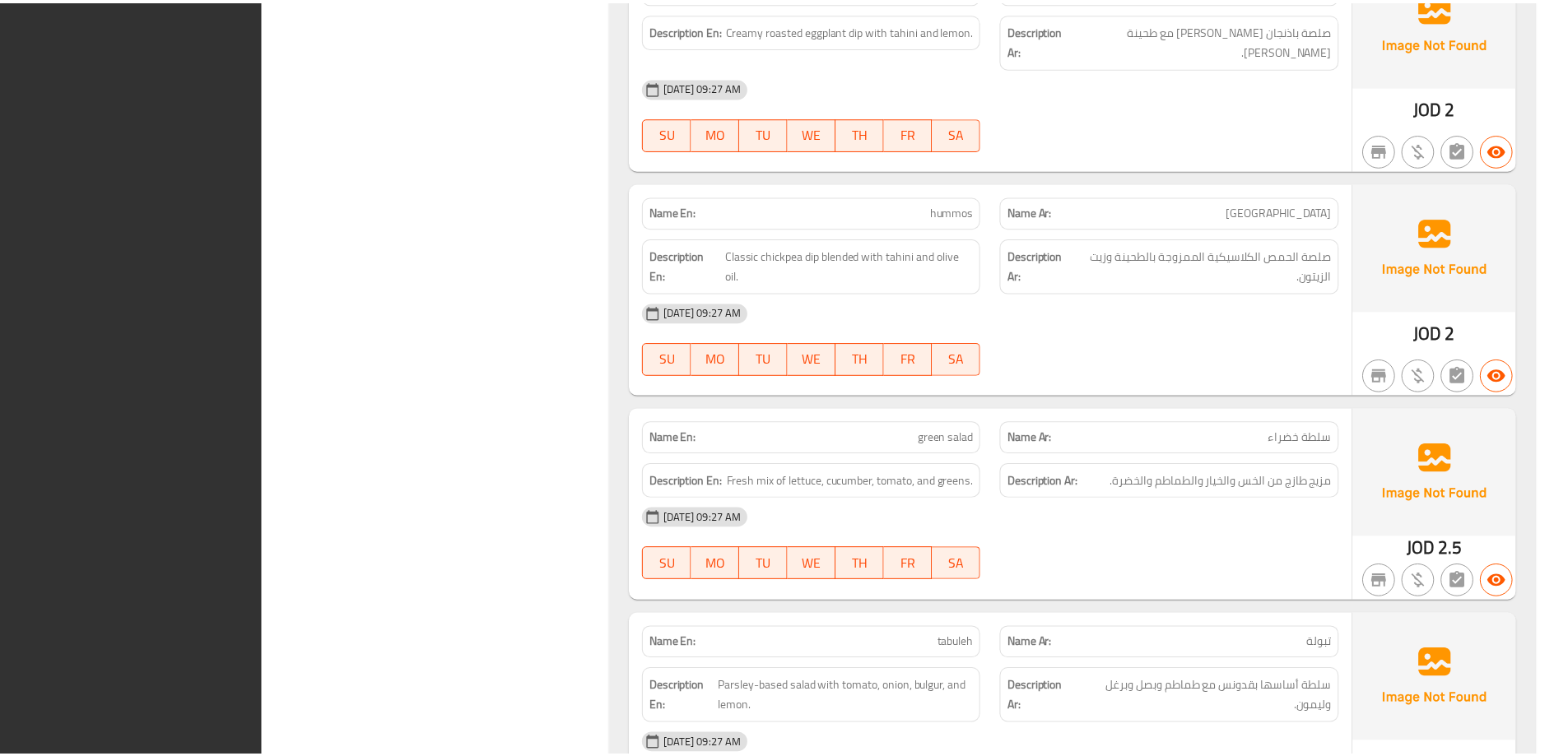
scroll to position [3662, 0]
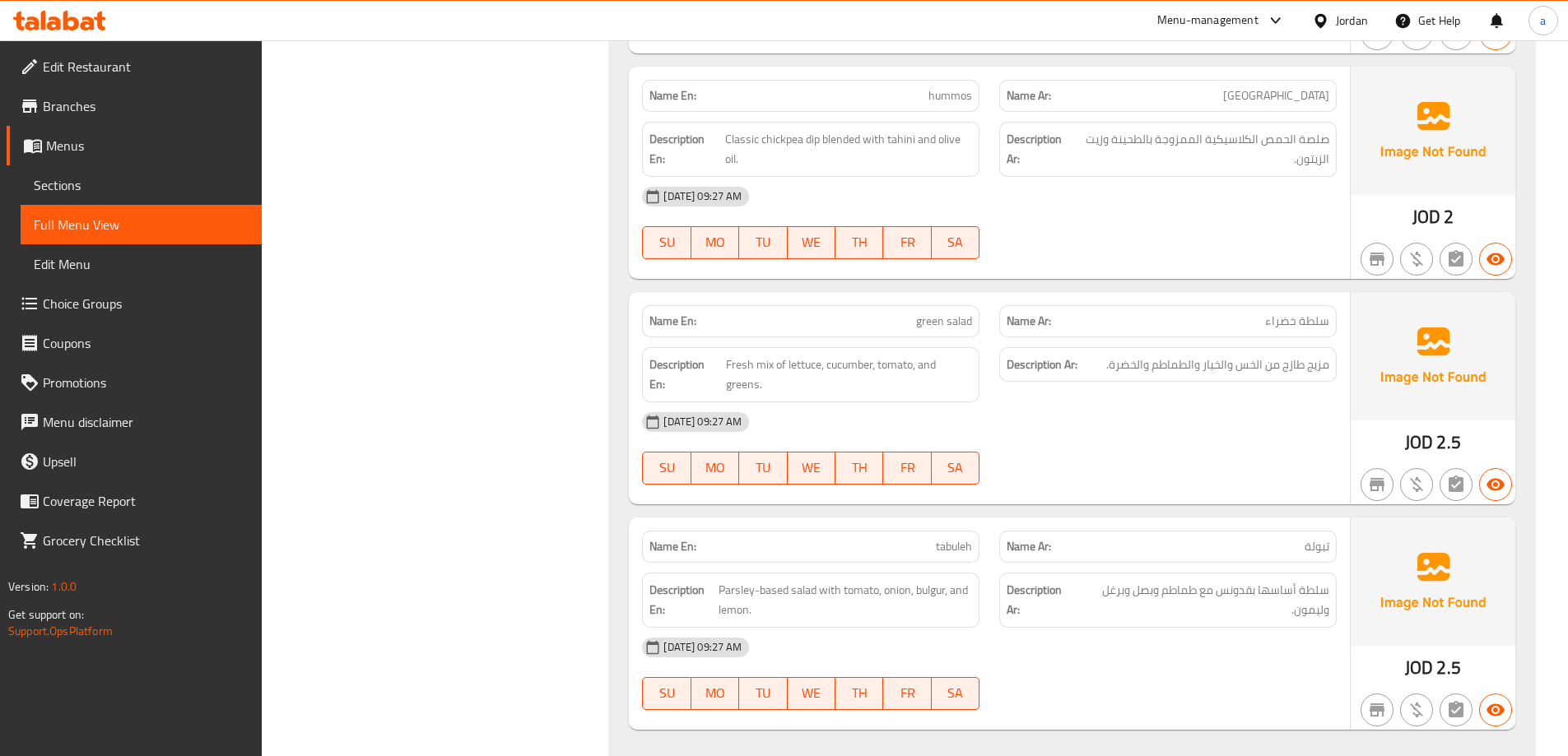
click at [1329, 20] on div at bounding box center [1323, 21] width 24 height 18
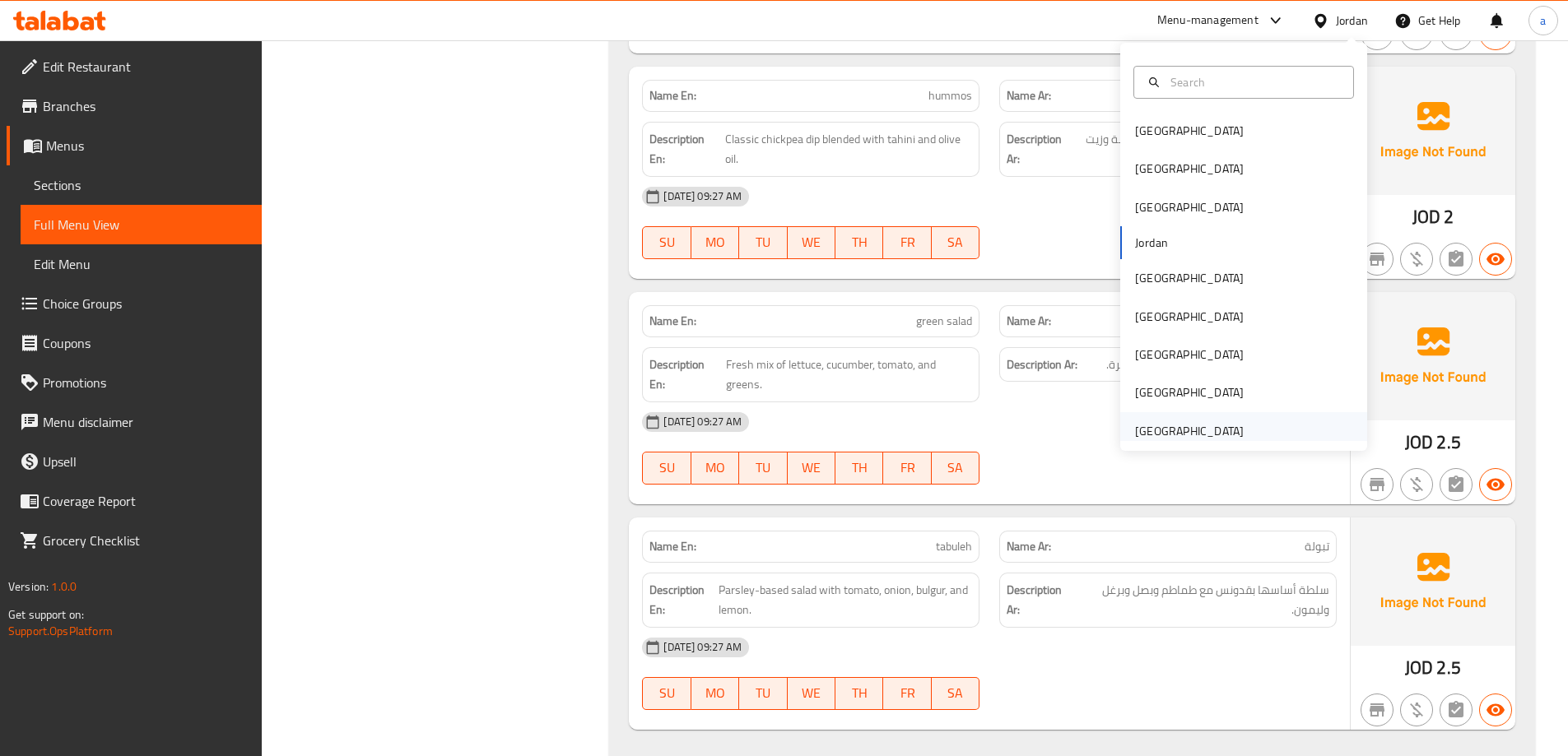
click at [1220, 429] on div "United Arab Emirates" at bounding box center [1189, 431] width 108 height 18
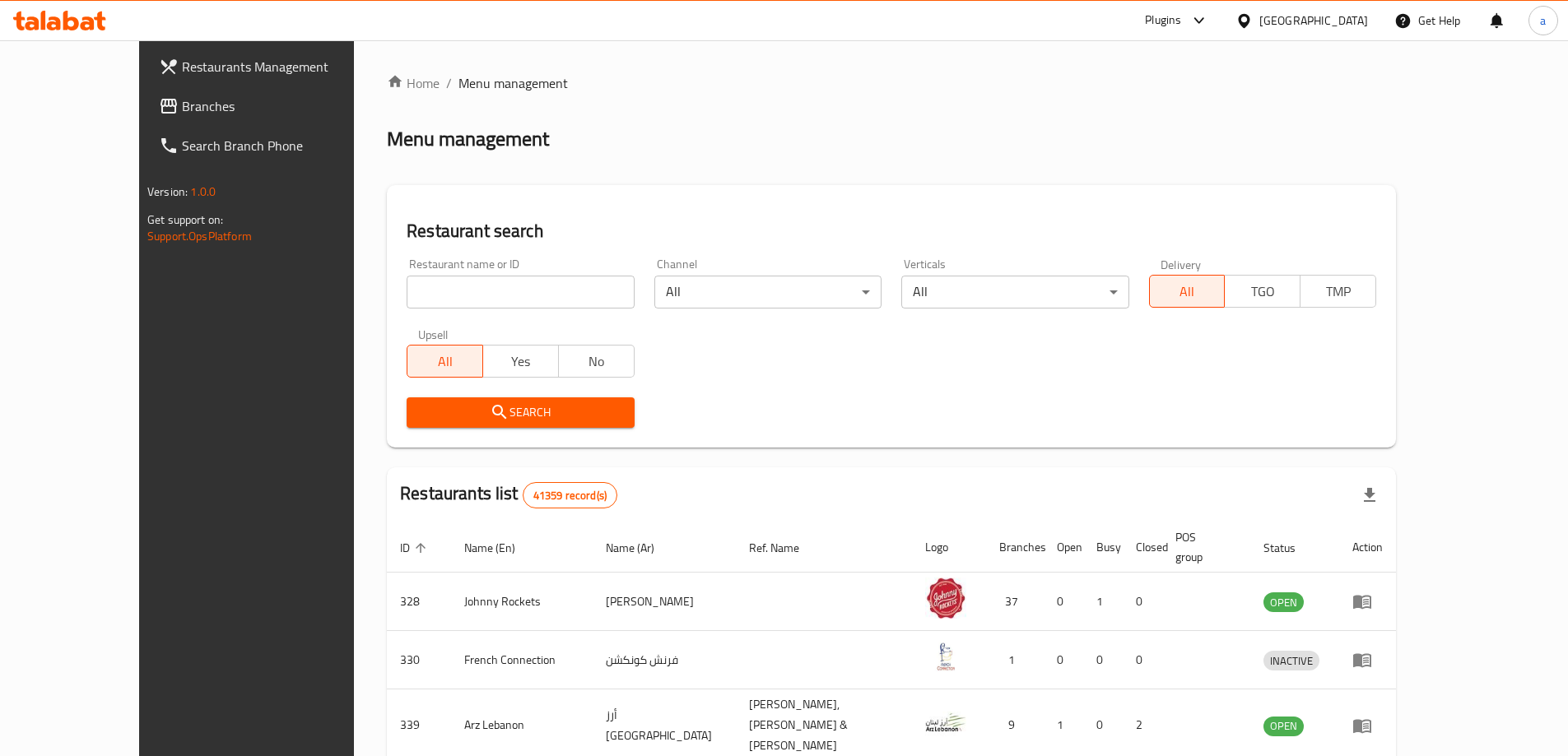
click at [182, 113] on span "Branches" at bounding box center [284, 107] width 206 height 20
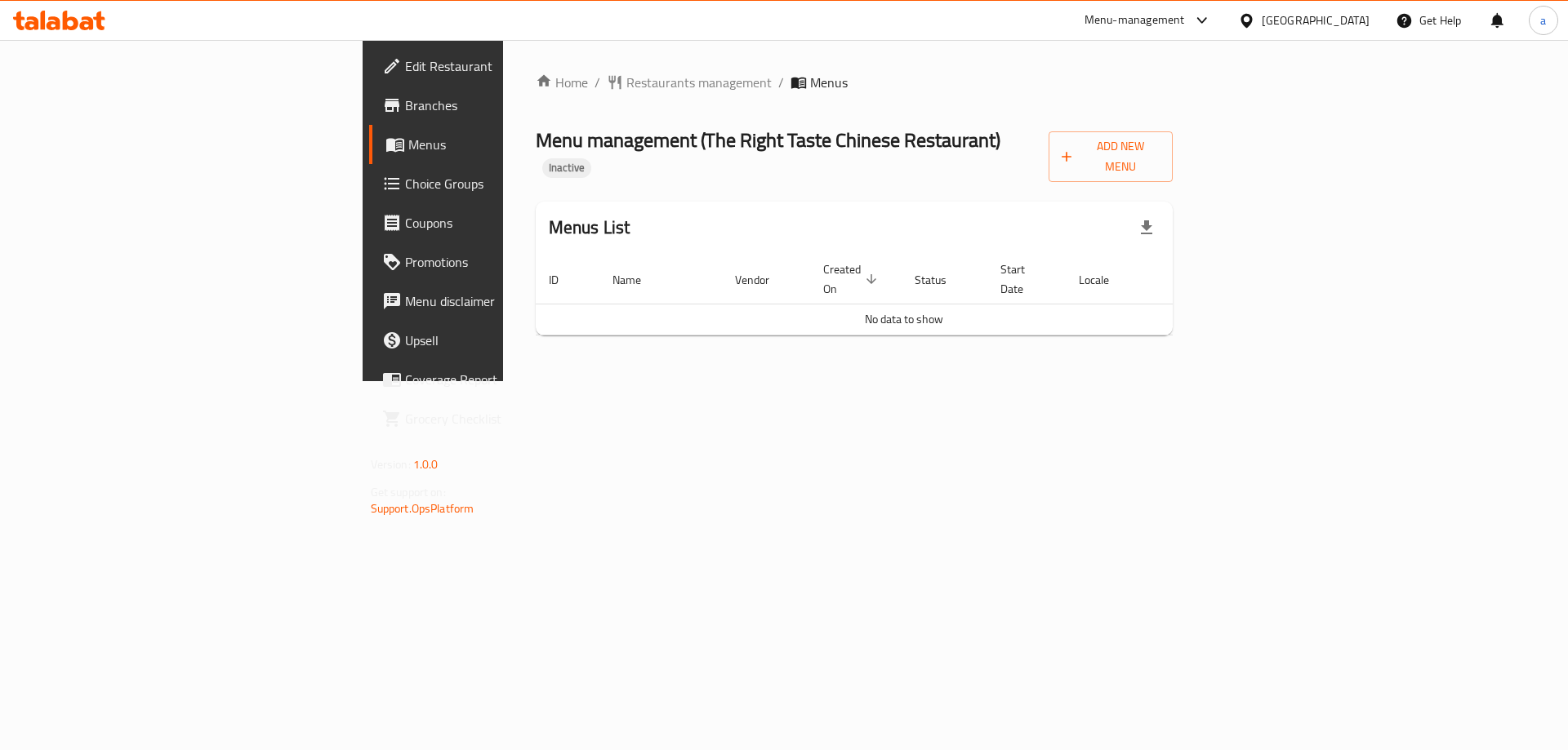
click at [405, 106] on span "Branches" at bounding box center [508, 106] width 207 height 20
